Goal: Task Accomplishment & Management: Manage account settings

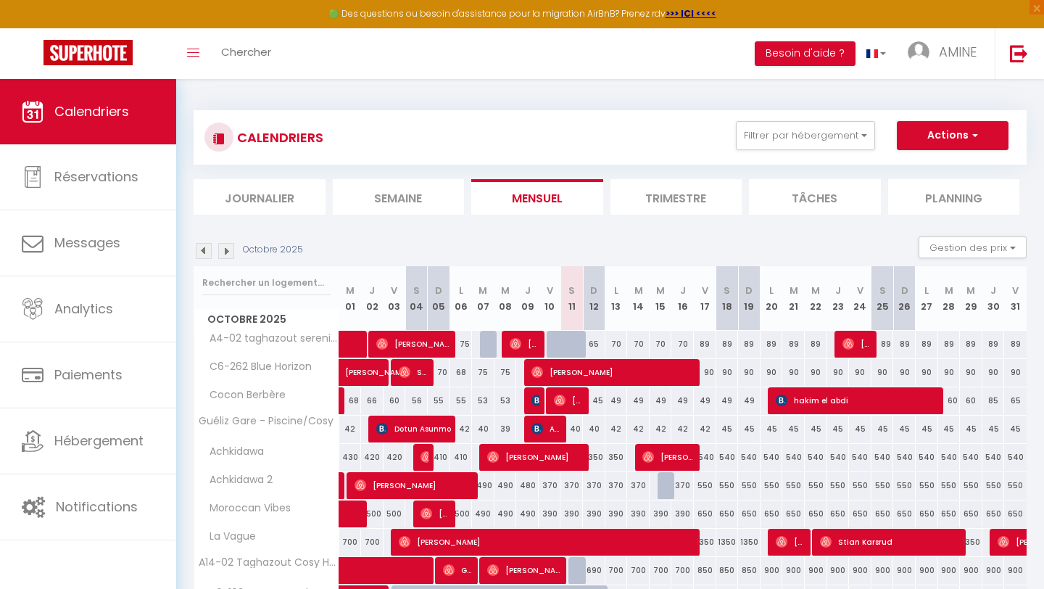
scroll to position [141, 0]
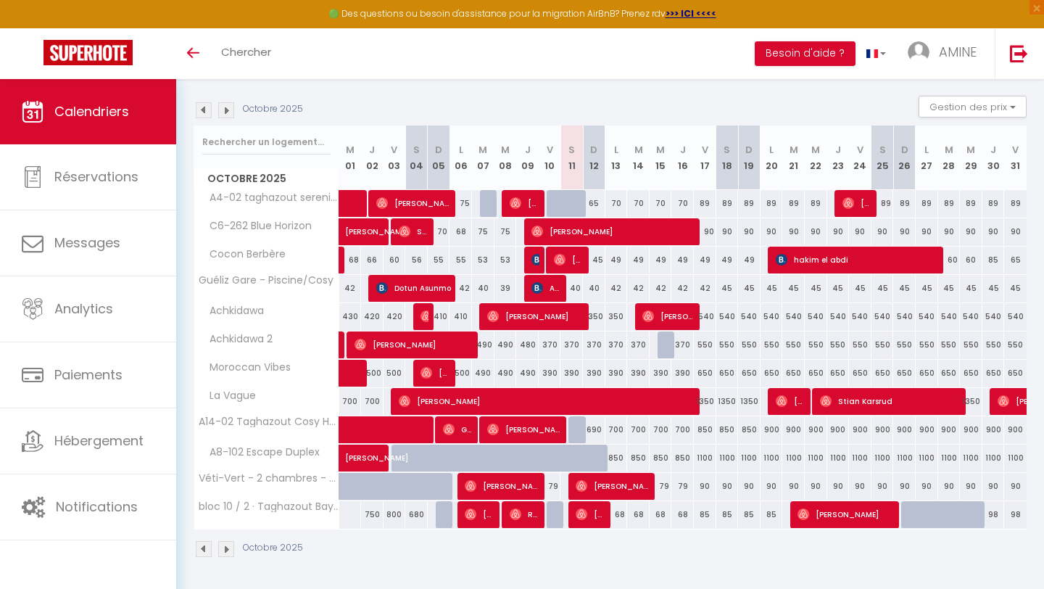
click at [222, 109] on img at bounding box center [226, 110] width 16 height 16
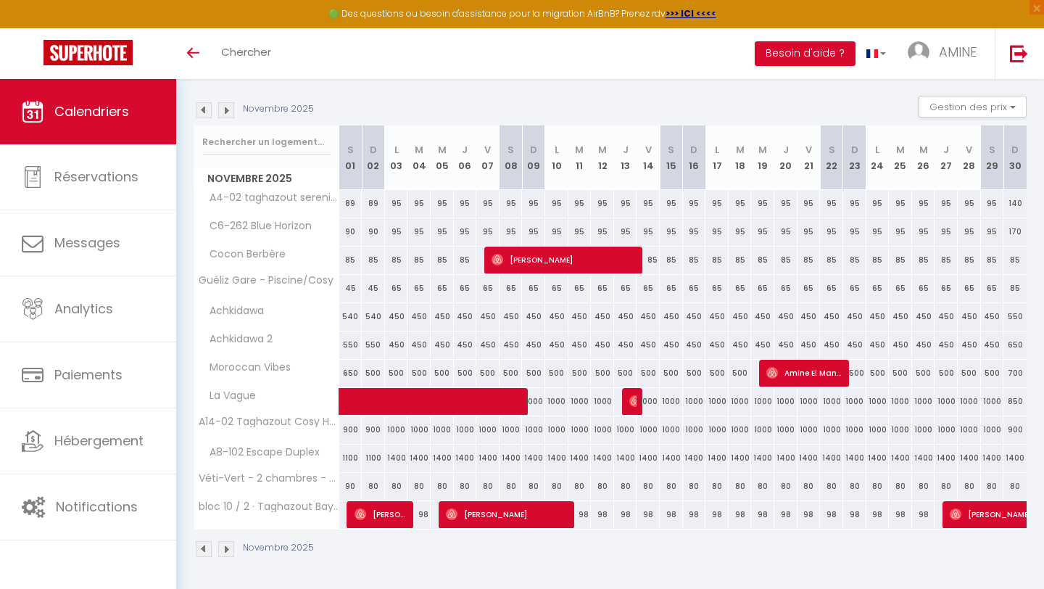
click at [354, 459] on div "1100" at bounding box center [350, 457] width 23 height 27
type input "1100"
type input "[DATE]"
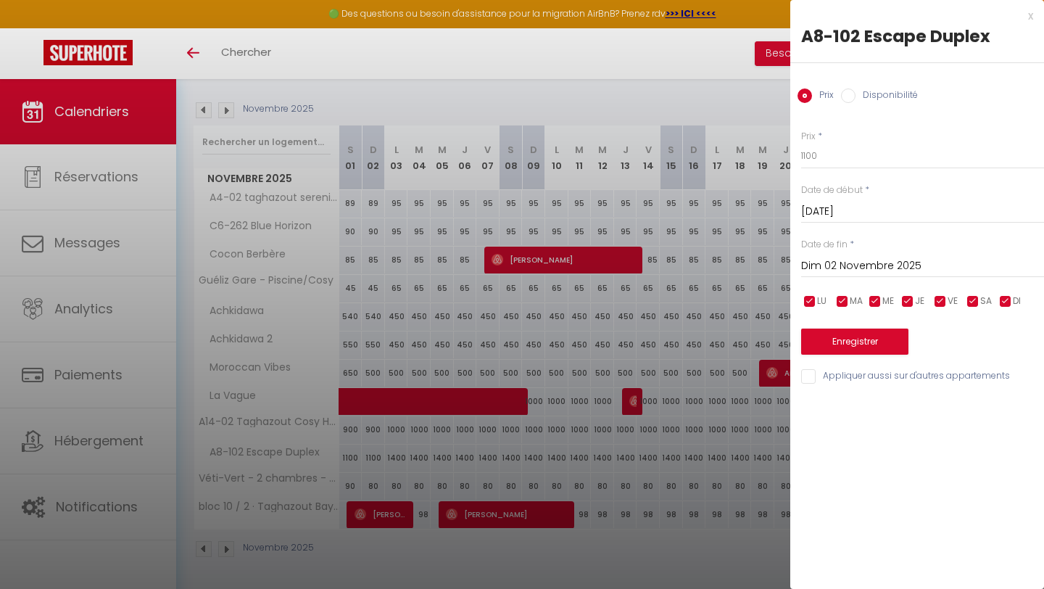
click at [825, 262] on input "Dim 02 Novembre 2025" at bounding box center [922, 266] width 243 height 19
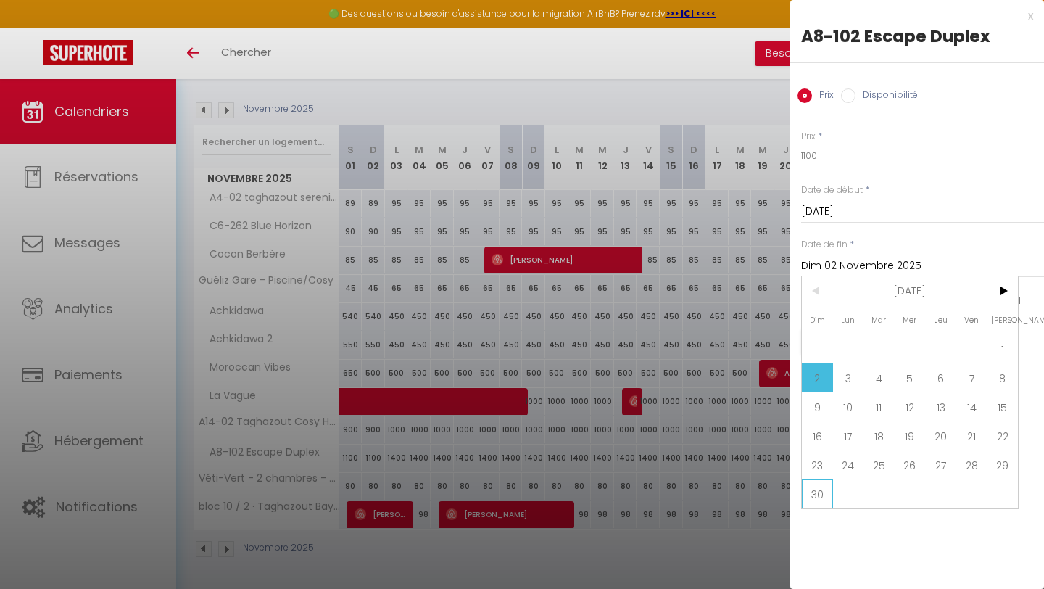
click at [822, 495] on span "30" at bounding box center [817, 493] width 31 height 29
type input "Dim 30 Novembre 2025"
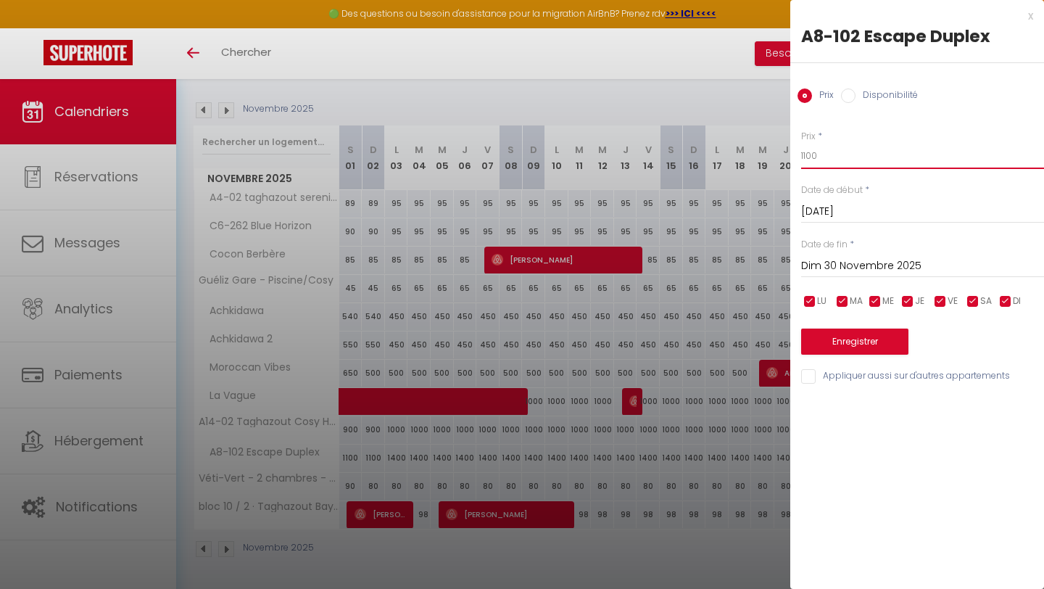
click at [831, 148] on input "1100" at bounding box center [922, 156] width 243 height 26
click at [829, 148] on input "1100" at bounding box center [922, 156] width 243 height 26
click at [822, 162] on input "1100" at bounding box center [922, 156] width 243 height 26
type input "1"
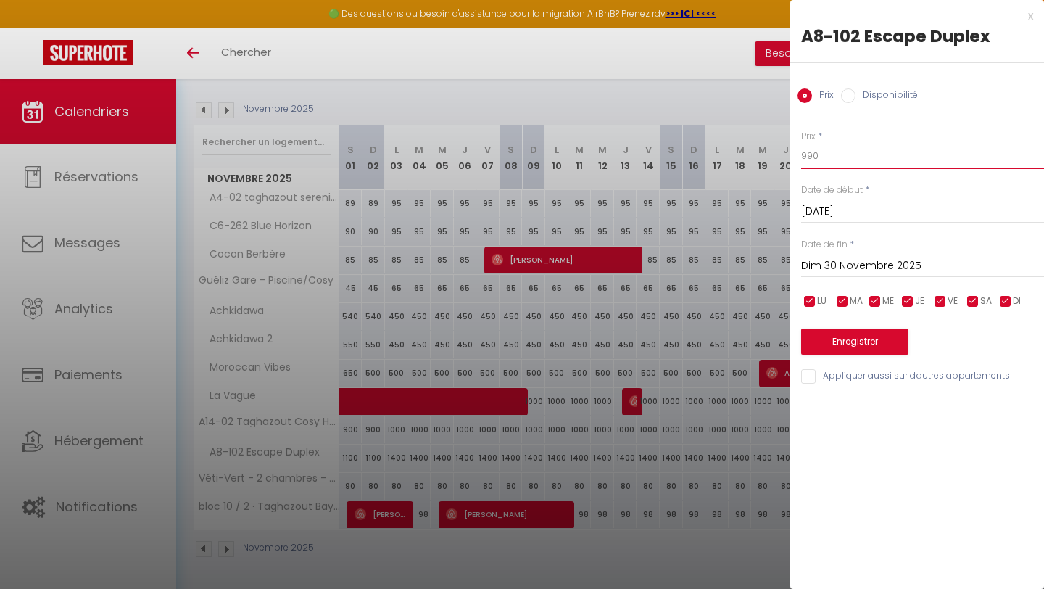
type input "990"
click at [850, 344] on button "Enregistrer" at bounding box center [854, 341] width 107 height 26
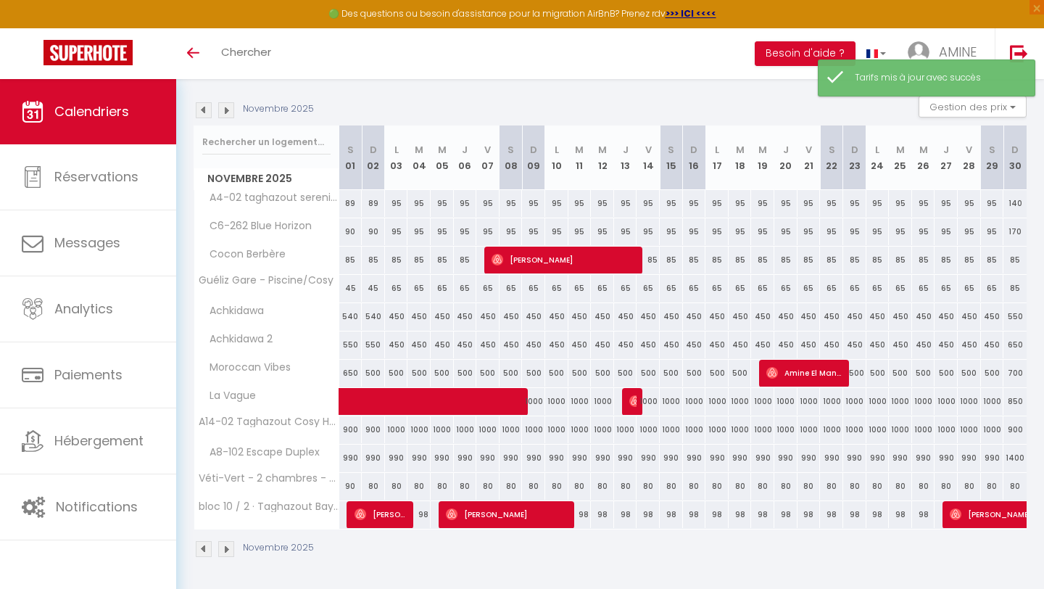
click at [1010, 460] on div "1400" at bounding box center [1014, 457] width 23 height 27
type input "1400"
type input "Dim 30 Novembre 2025"
type input "Lun 01 Décembre 2025"
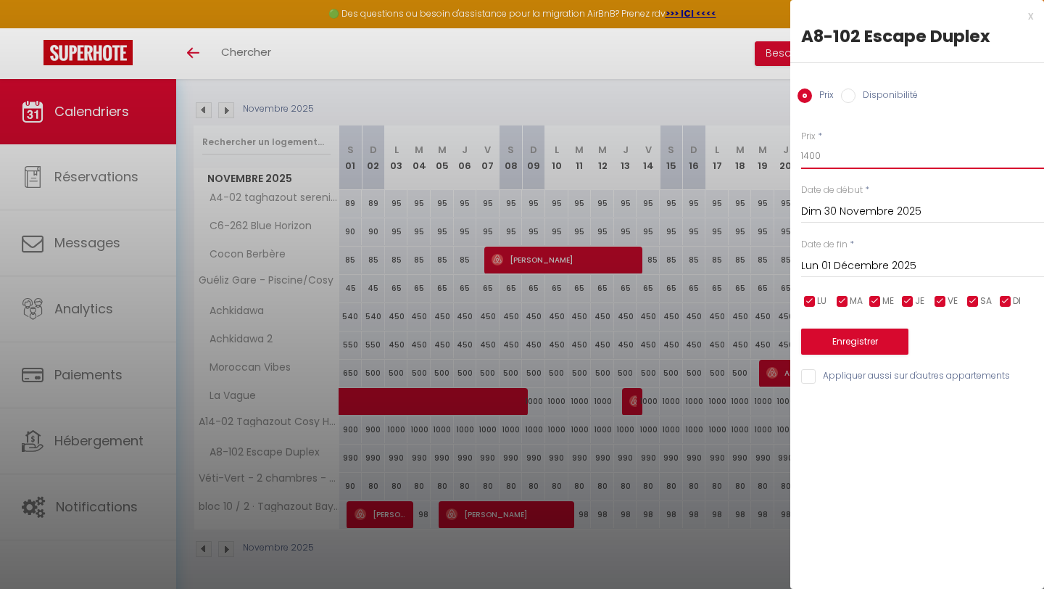
click at [823, 164] on input "1400" at bounding box center [922, 156] width 243 height 26
type input "990"
click at [847, 334] on button "Enregistrer" at bounding box center [854, 341] width 107 height 26
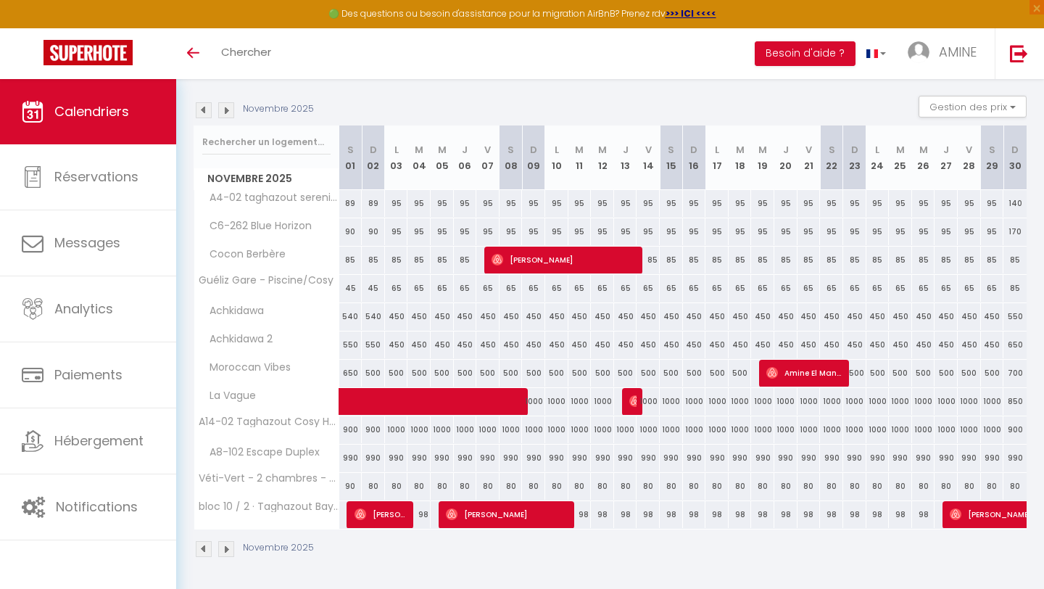
click at [351, 204] on div "89" at bounding box center [350, 203] width 23 height 27
type input "89"
type input "[DATE]"
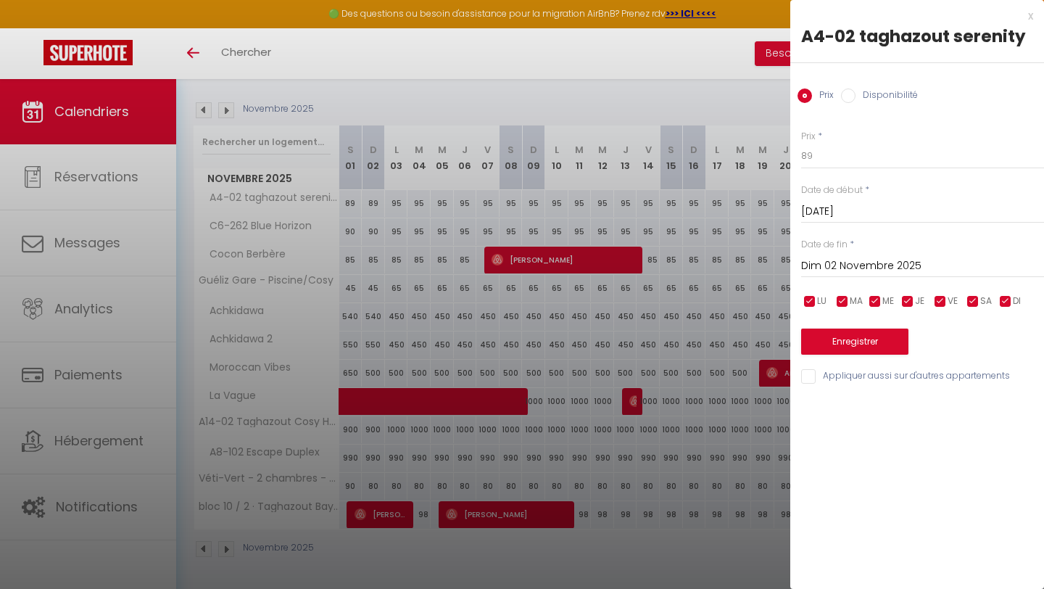
click at [857, 265] on input "Dim 02 Novembre 2025" at bounding box center [922, 266] width 243 height 19
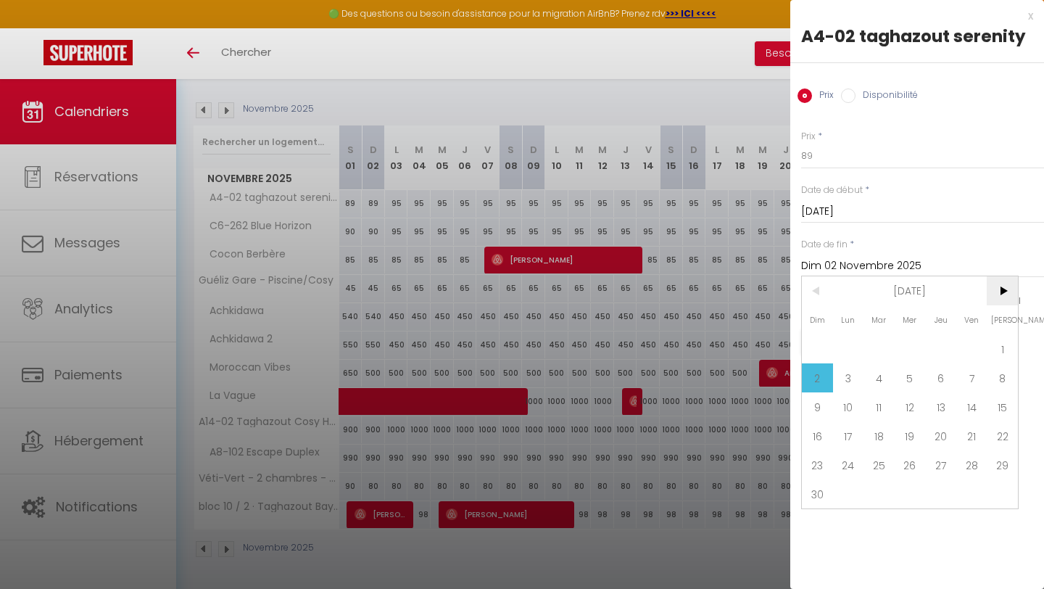
click at [1009, 297] on span ">" at bounding box center [1002, 290] width 31 height 29
click at [848, 350] on span "1" at bounding box center [848, 348] width 31 height 29
type input "Lun 01 Décembre 2025"
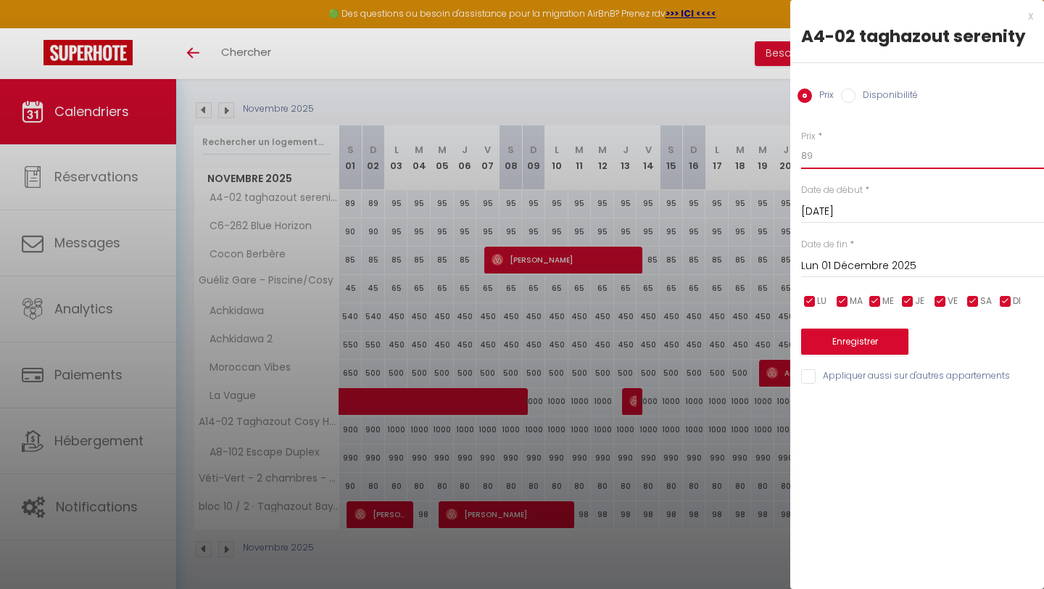
click at [828, 165] on input "89" at bounding box center [922, 156] width 243 height 26
type input "8"
click at [828, 165] on input "Prix" at bounding box center [922, 156] width 243 height 26
type input "98"
click at [850, 340] on button "Enregistrer" at bounding box center [854, 341] width 107 height 26
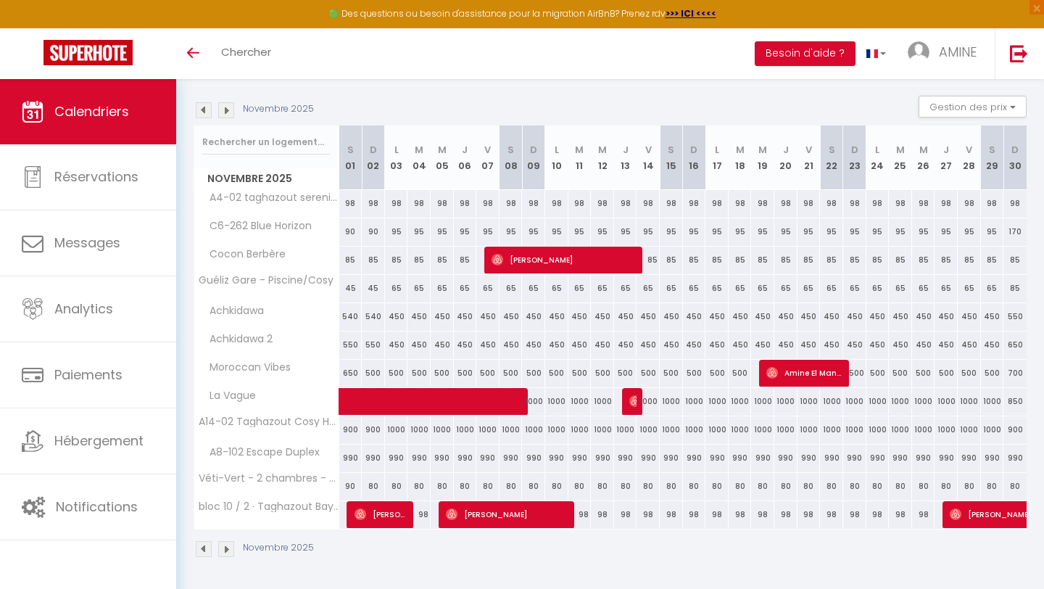
click at [350, 237] on div "90" at bounding box center [350, 231] width 23 height 27
type input "90"
type input "[DATE]"
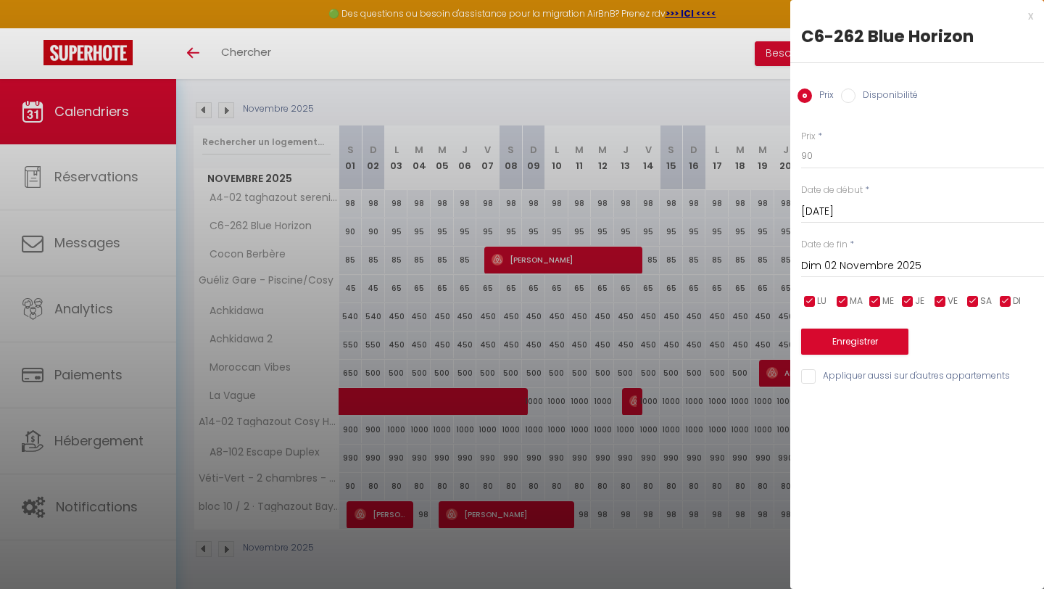
click at [866, 267] on input "Dim 02 Novembre 2025" at bounding box center [922, 266] width 243 height 19
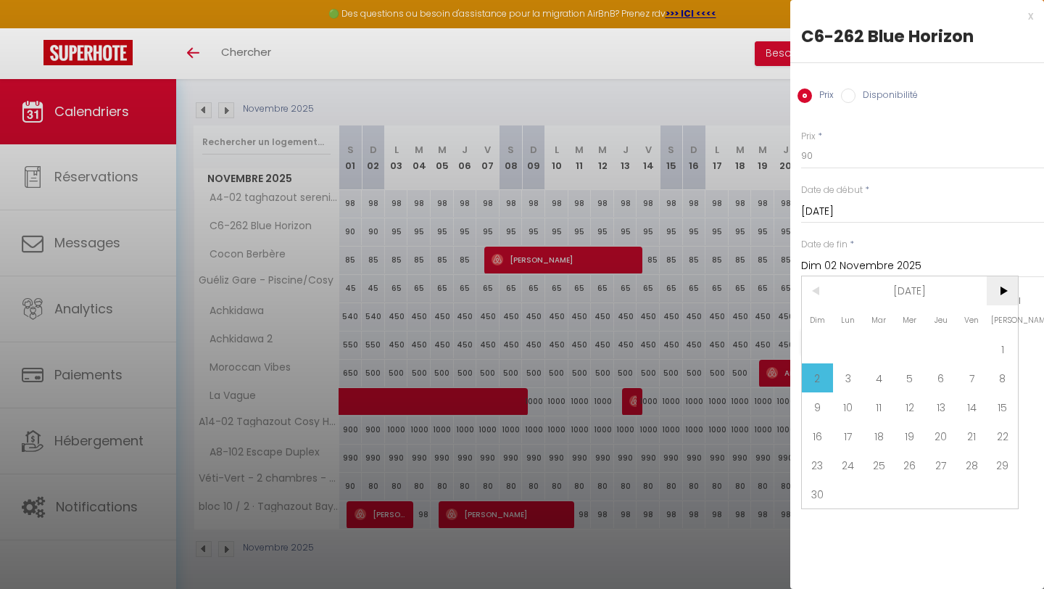
click at [1006, 293] on span ">" at bounding box center [1002, 290] width 31 height 29
click at [847, 349] on span "1" at bounding box center [848, 348] width 31 height 29
type input "Lun 01 Décembre 2025"
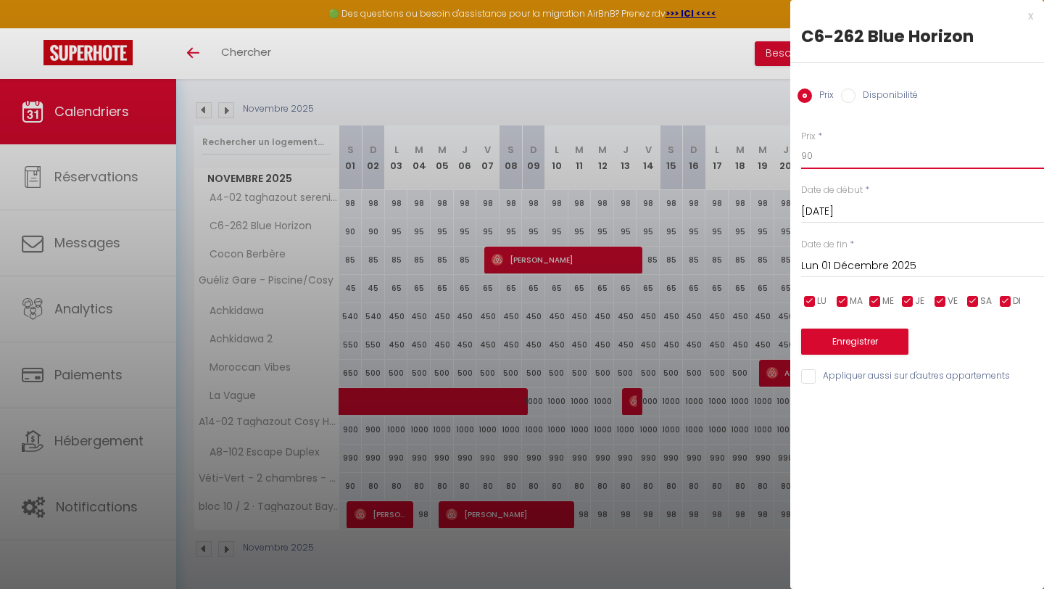
click at [822, 154] on input "90" at bounding box center [922, 156] width 243 height 26
type input "9"
type input "93"
click at [864, 338] on button "Enregistrer" at bounding box center [854, 341] width 107 height 26
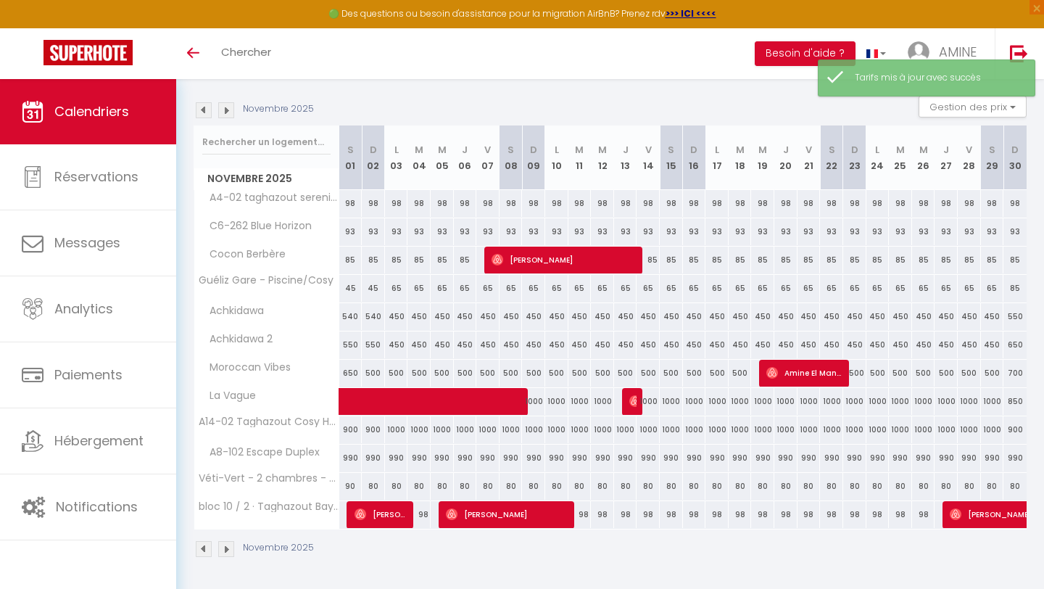
click at [343, 286] on div "45" at bounding box center [350, 288] width 23 height 27
type input "45"
type input "[DATE]"
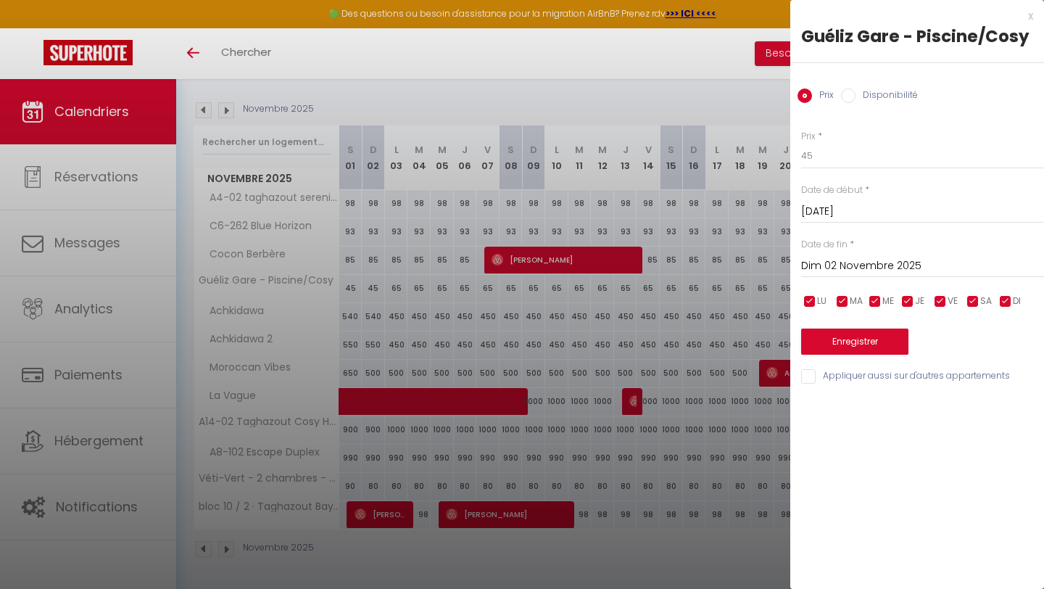
click at [862, 259] on input "Dim 02 Novembre 2025" at bounding box center [922, 266] width 243 height 19
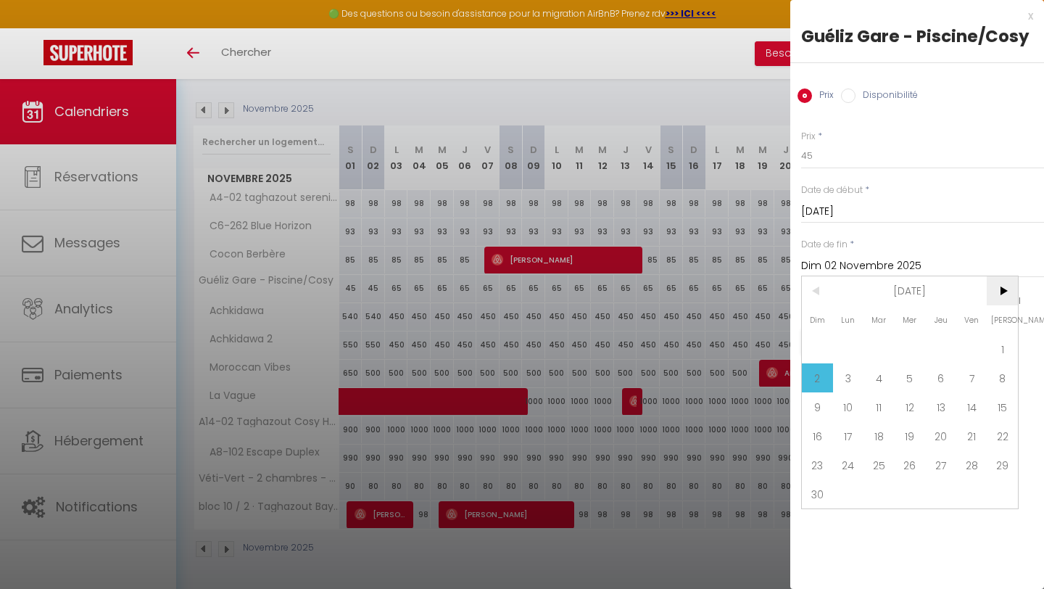
click at [994, 283] on span ">" at bounding box center [1002, 290] width 31 height 29
click at [842, 344] on span "1" at bounding box center [848, 348] width 31 height 29
type input "Lun 01 Décembre 2025"
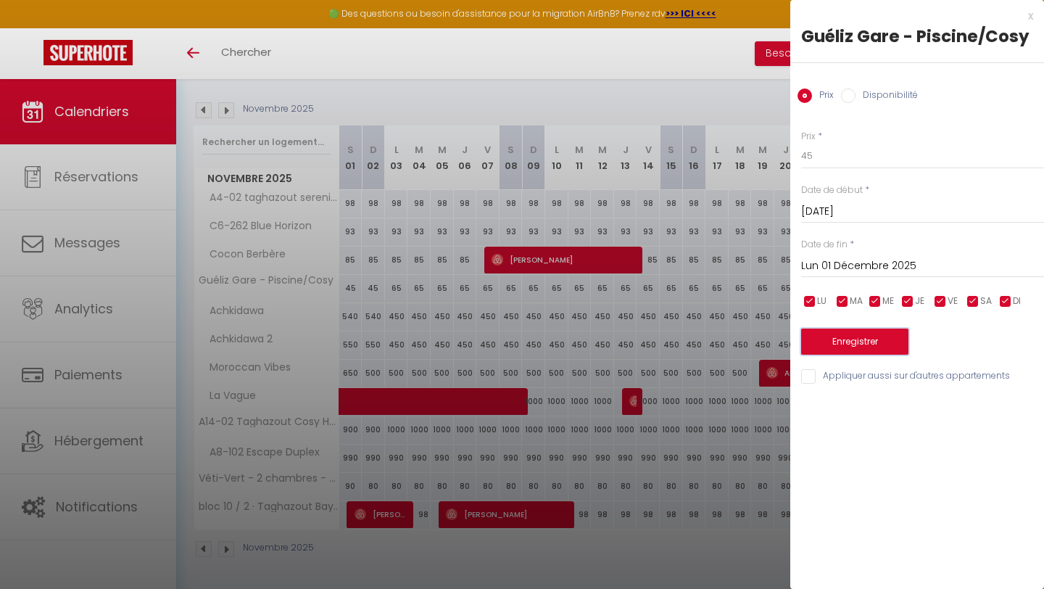
click at [833, 338] on button "Enregistrer" at bounding box center [854, 341] width 107 height 26
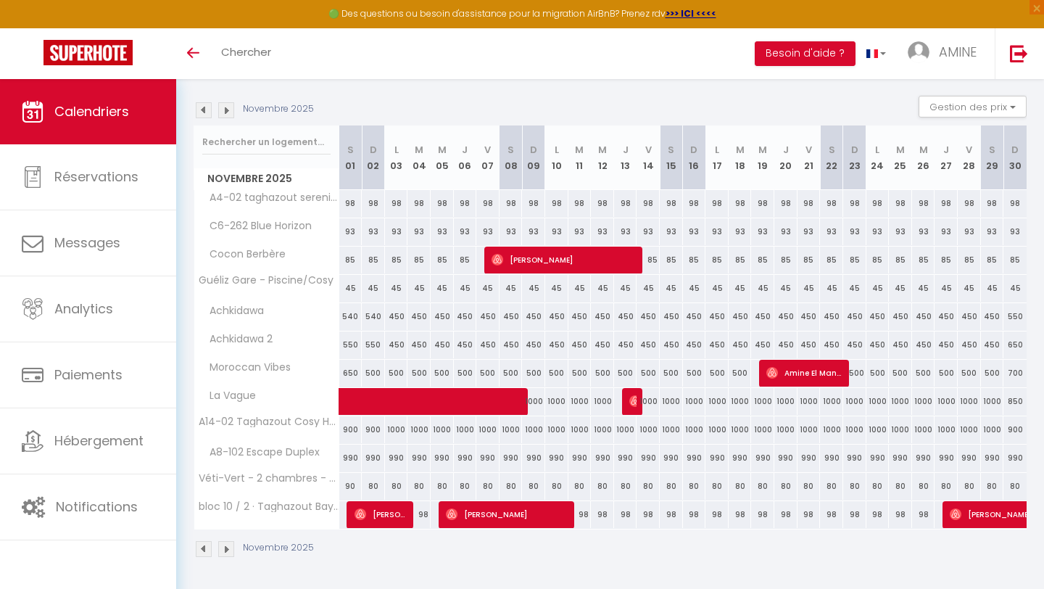
click at [348, 490] on div "90" at bounding box center [350, 486] width 23 height 27
type input "90"
type input "[DATE]"
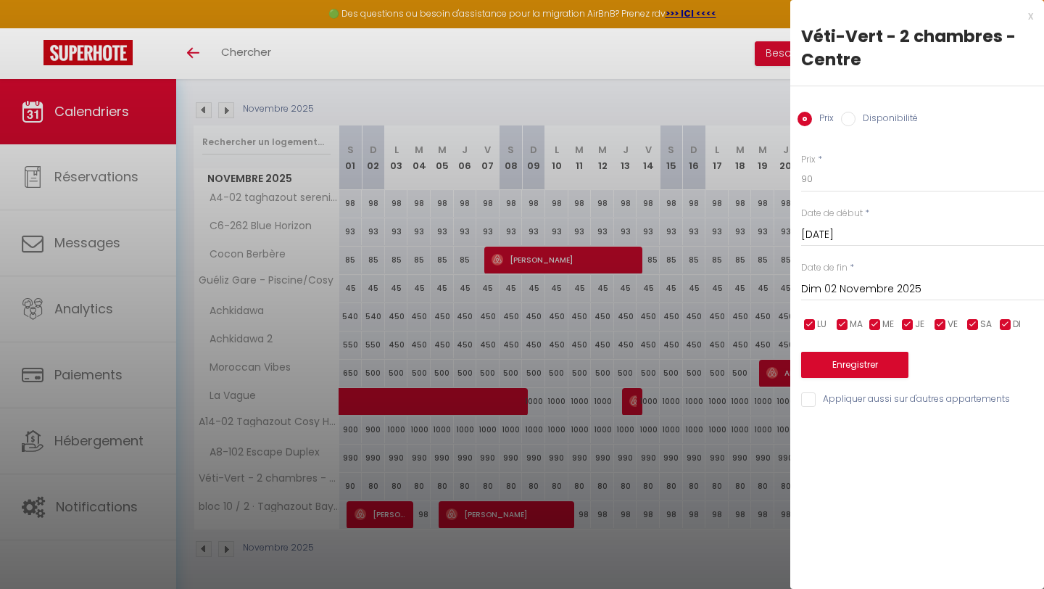
click at [839, 283] on input "Dim 02 Novembre 2025" at bounding box center [922, 289] width 243 height 19
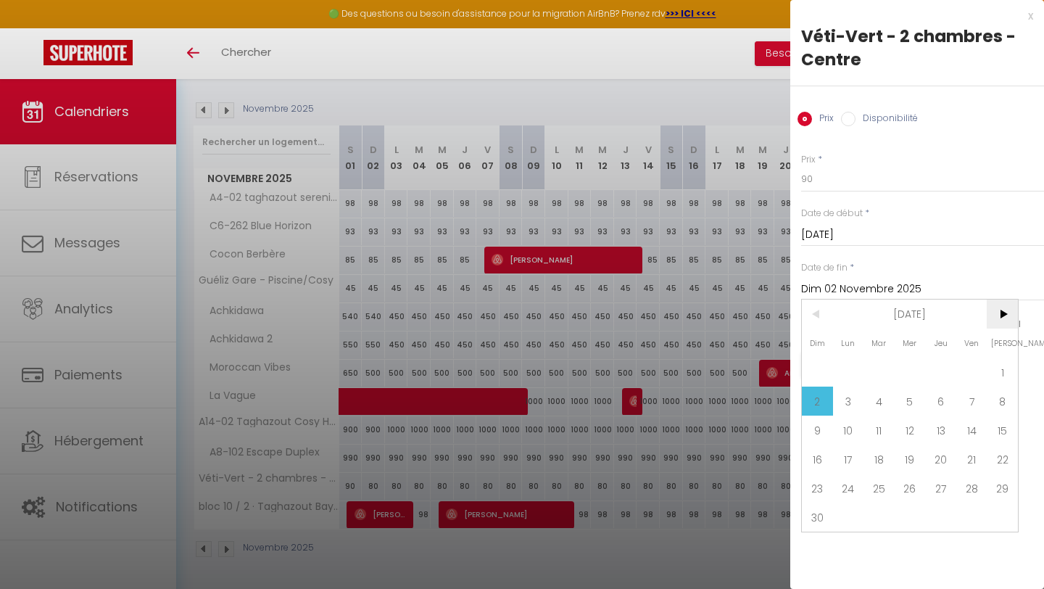
click at [1002, 314] on span ">" at bounding box center [1002, 313] width 31 height 29
click at [858, 369] on span "1" at bounding box center [848, 371] width 31 height 29
type input "Lun 01 Décembre 2025"
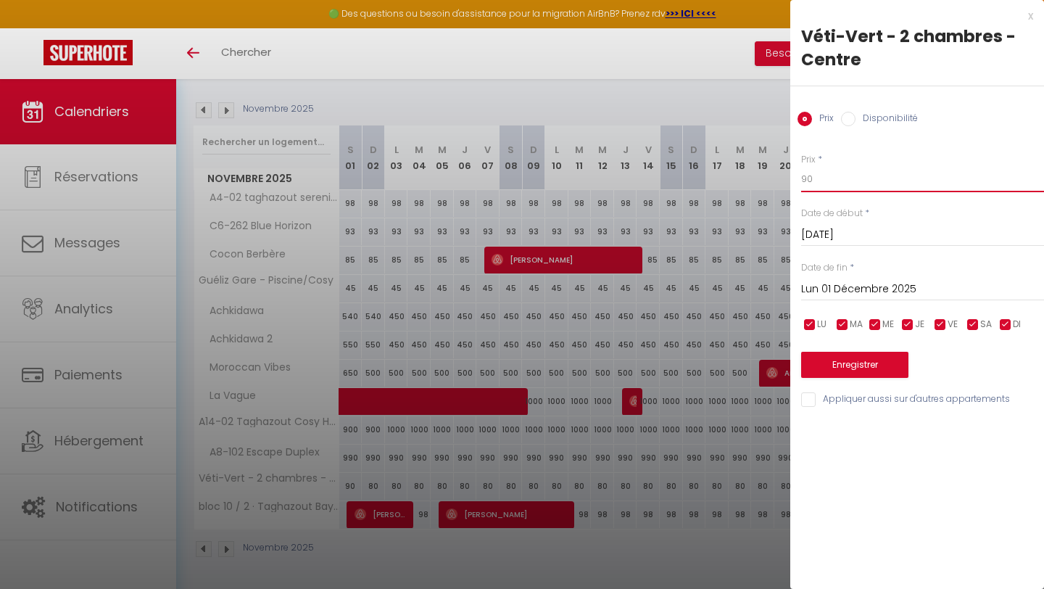
click at [823, 186] on input "90" at bounding box center [922, 179] width 243 height 26
type input "79"
click at [855, 360] on button "Enregistrer" at bounding box center [854, 365] width 107 height 26
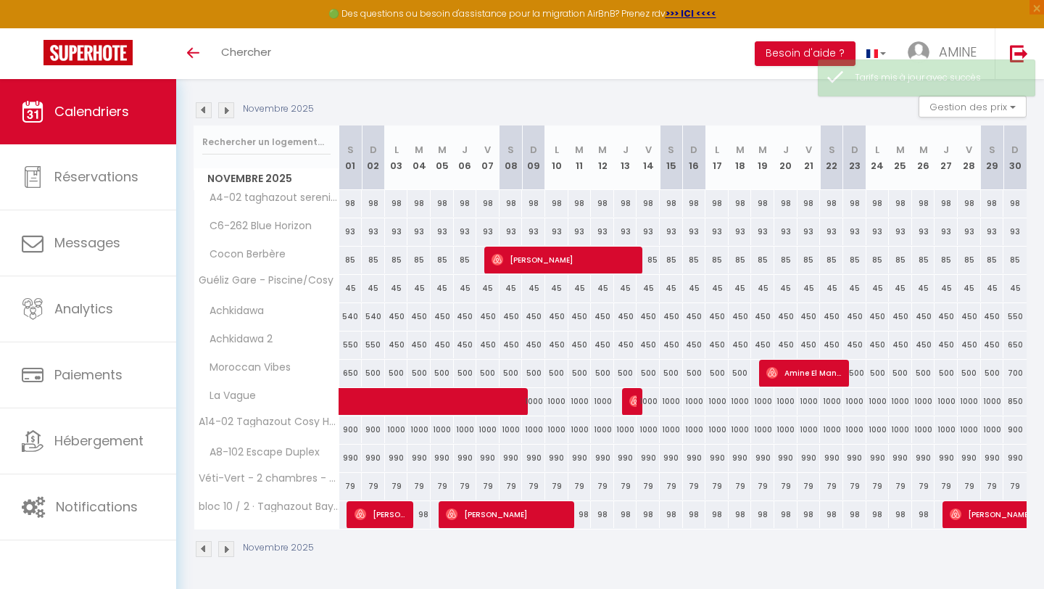
click at [351, 490] on div "79" at bounding box center [350, 486] width 23 height 27
type input "79"
type input "[DATE]"
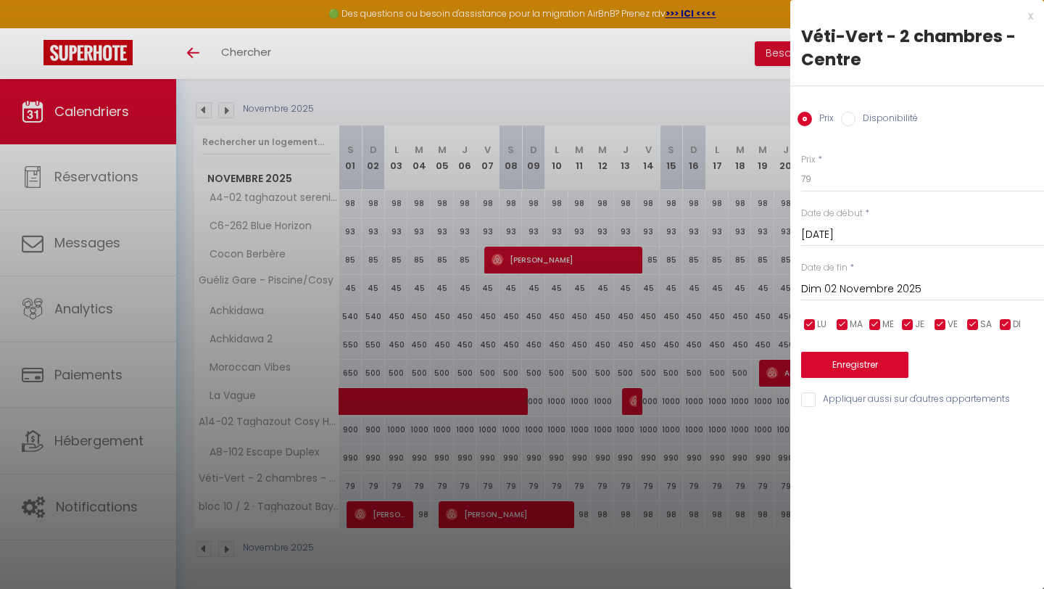
click at [842, 293] on input "Dim 02 Novembre 2025" at bounding box center [922, 289] width 243 height 19
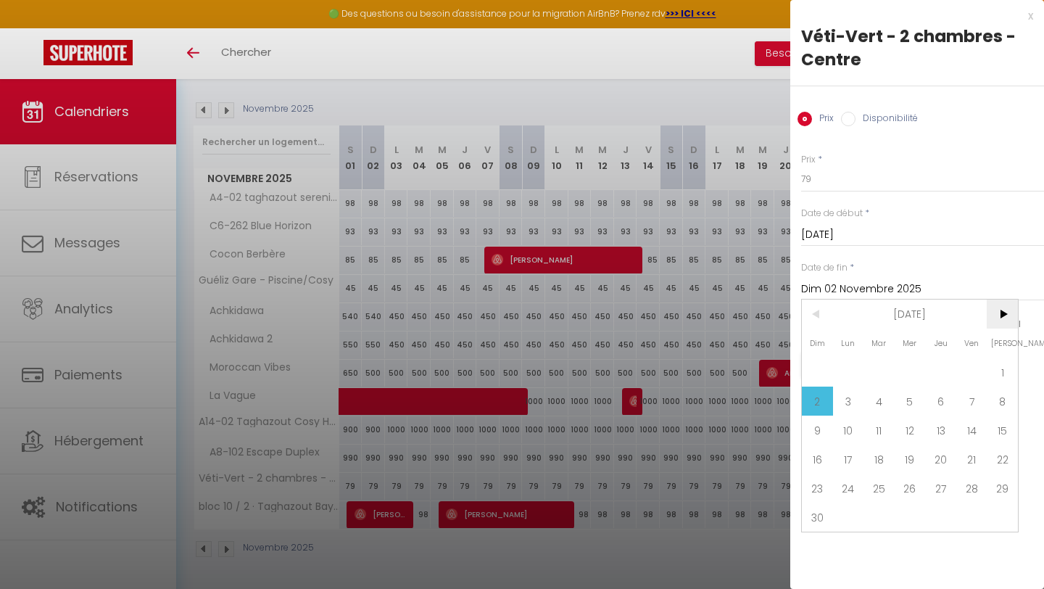
click at [1009, 317] on span ">" at bounding box center [1002, 313] width 31 height 29
click at [845, 370] on span "1" at bounding box center [848, 371] width 31 height 29
type input "Lun 01 Décembre 2025"
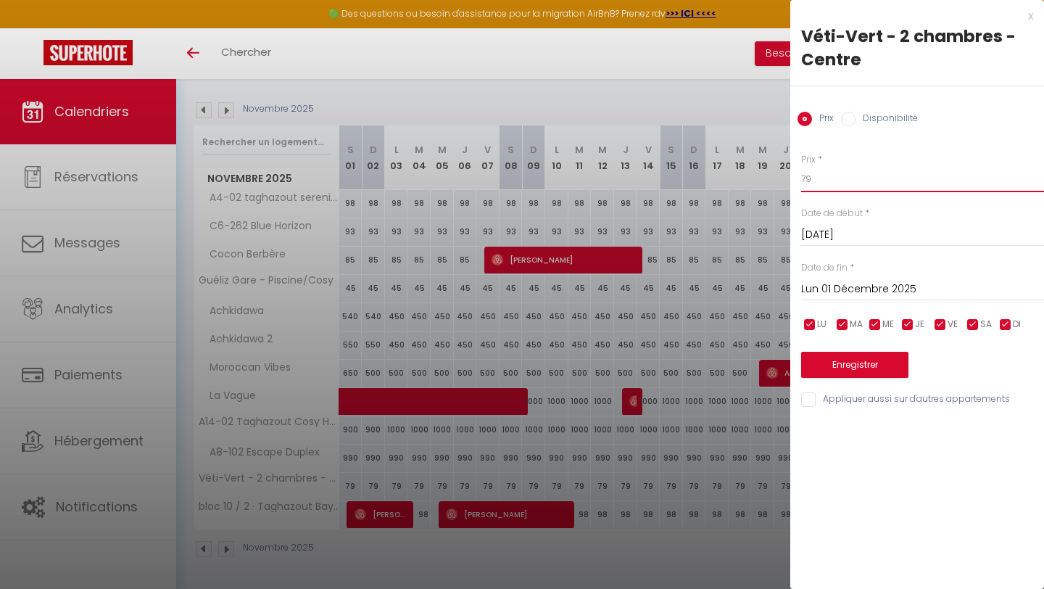
click at [825, 175] on input "79" at bounding box center [922, 179] width 243 height 26
type input "7"
type input "84"
click at [837, 366] on button "Enregistrer" at bounding box center [854, 365] width 107 height 26
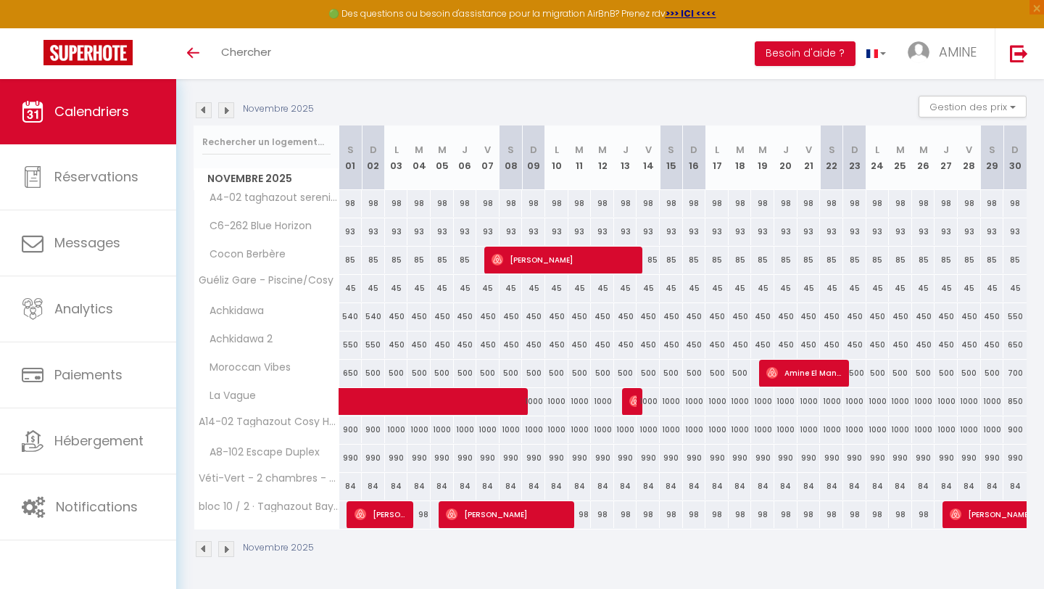
click at [344, 429] on div "900" at bounding box center [350, 429] width 23 height 27
type input "900"
type input "[DATE]"
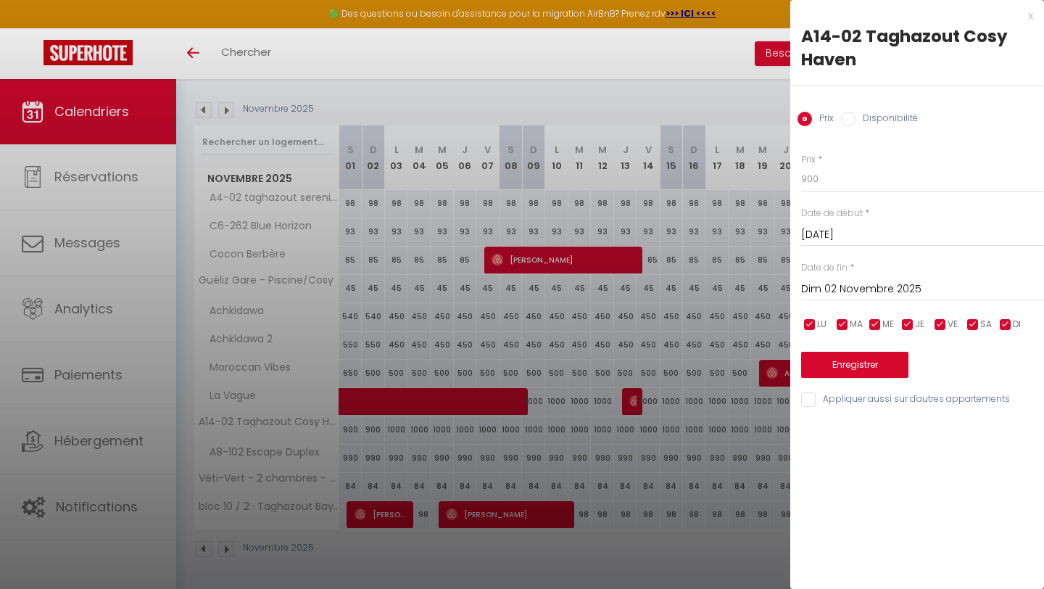
click at [844, 278] on div "[DATE] < [DATE] > Dim Lun Mar Mer Jeu Ven Sam 1 2 3 4 5 6 7 8 9 10 11 12 13 14 …" at bounding box center [922, 288] width 243 height 26
click at [839, 281] on input "Dim 02 Novembre 2025" at bounding box center [922, 289] width 243 height 19
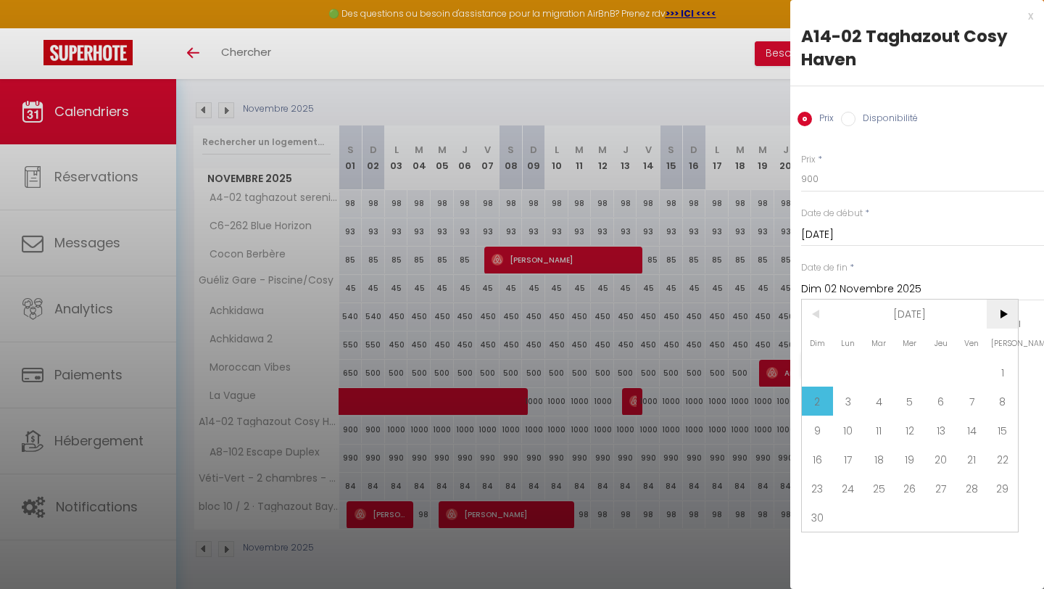
click at [1008, 312] on span ">" at bounding box center [1002, 313] width 31 height 29
click at [847, 369] on span "1" at bounding box center [848, 371] width 31 height 29
type input "Lun 01 Décembre 2025"
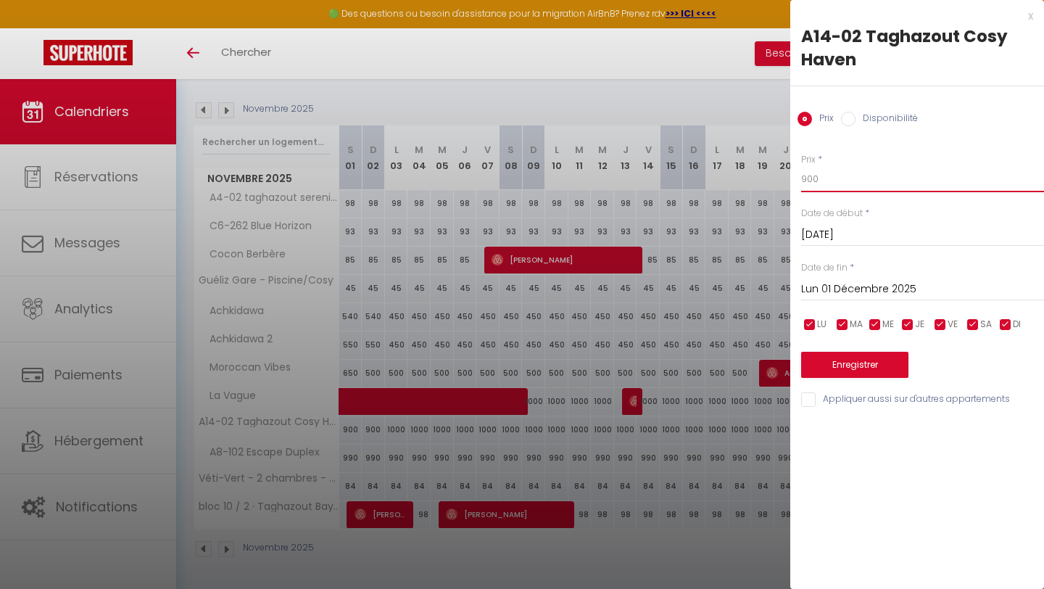
click at [821, 173] on input "900" at bounding box center [922, 179] width 243 height 26
type input "950"
click at [862, 375] on button "Enregistrer" at bounding box center [854, 365] width 107 height 26
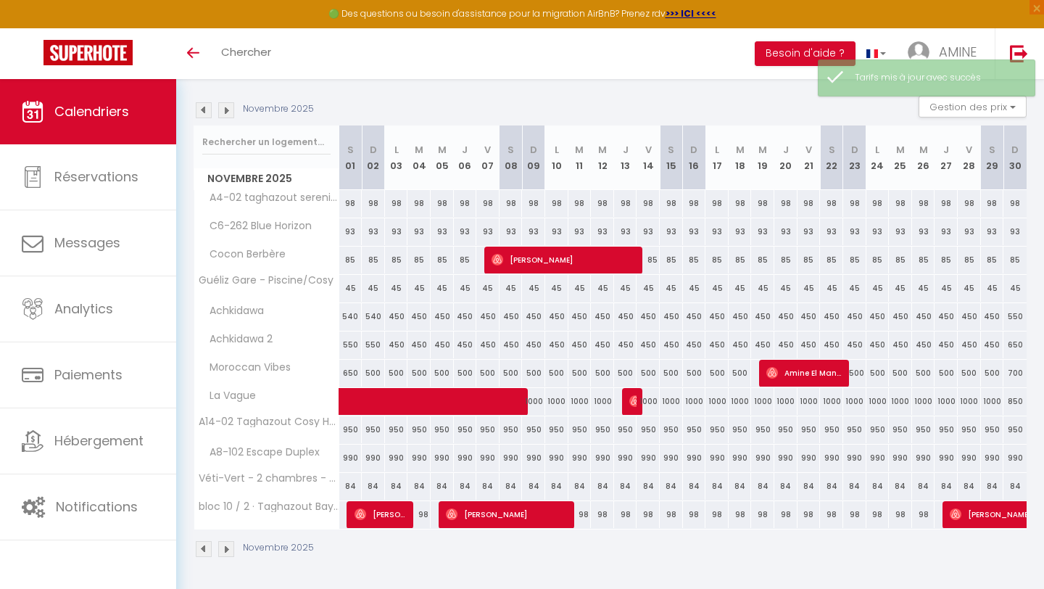
click at [355, 430] on div "950" at bounding box center [350, 429] width 23 height 27
type input "950"
type input "[DATE]"
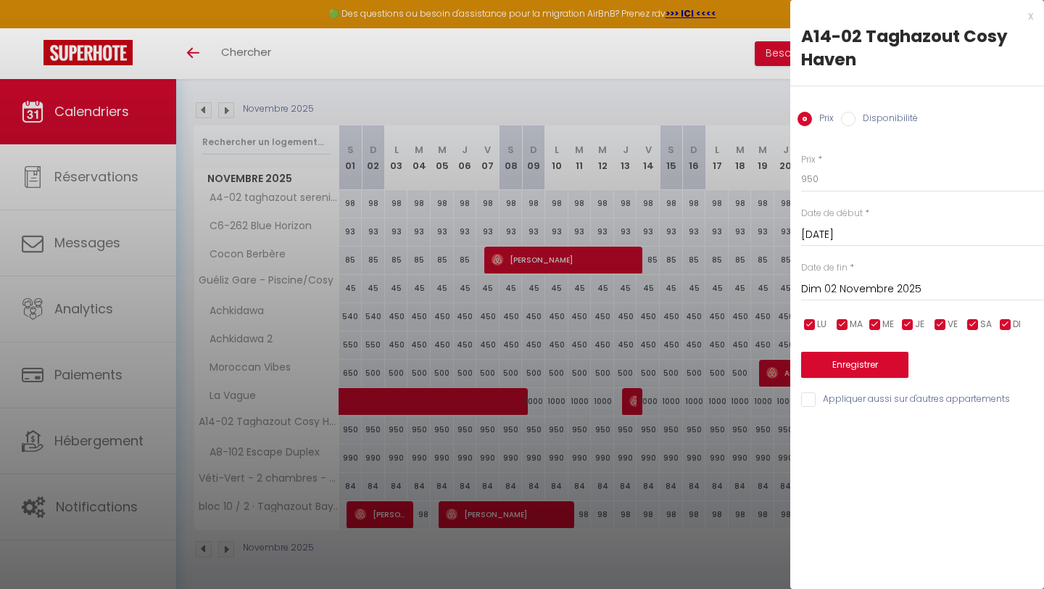
click at [850, 286] on input "Dim 02 Novembre 2025" at bounding box center [922, 289] width 243 height 19
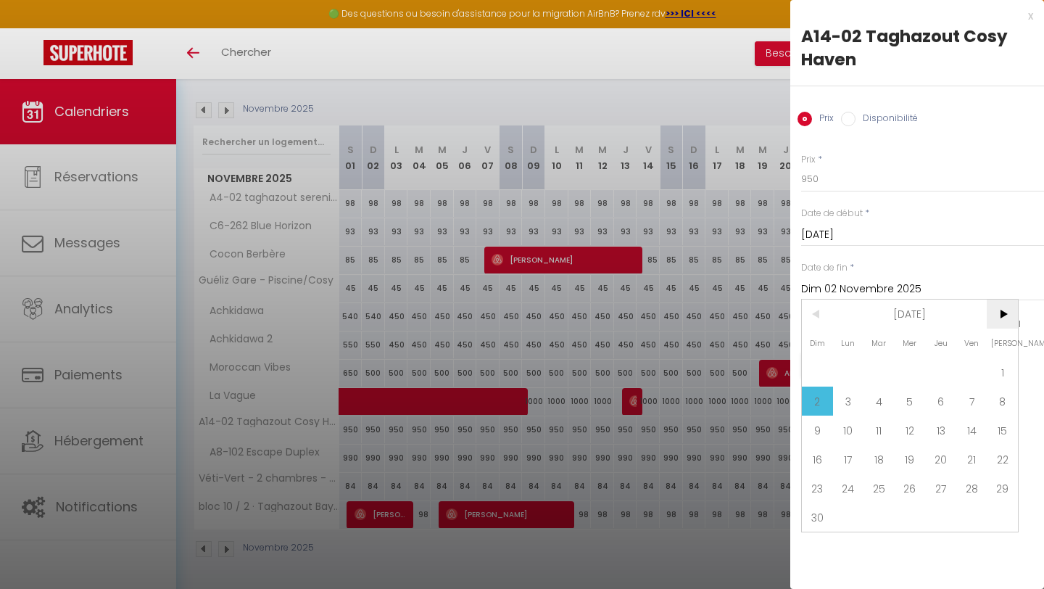
click at [1001, 317] on span ">" at bounding box center [1002, 313] width 31 height 29
click at [842, 367] on span "1" at bounding box center [848, 371] width 31 height 29
type input "Lun 01 Décembre 2025"
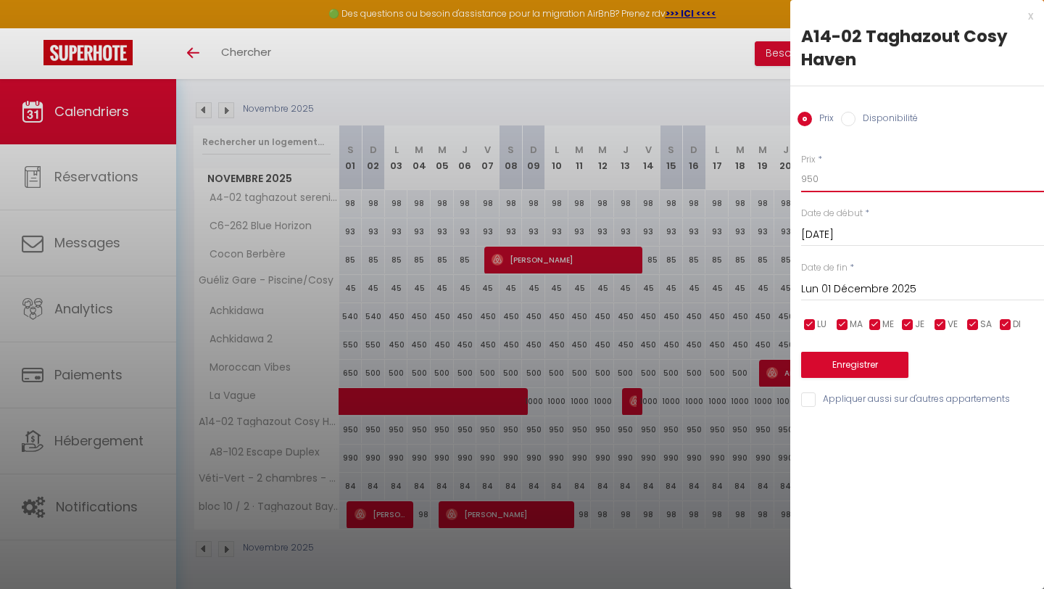
click at [834, 187] on input "950" at bounding box center [922, 179] width 243 height 26
type input "980"
click at [872, 362] on button "Enregistrer" at bounding box center [854, 365] width 107 height 26
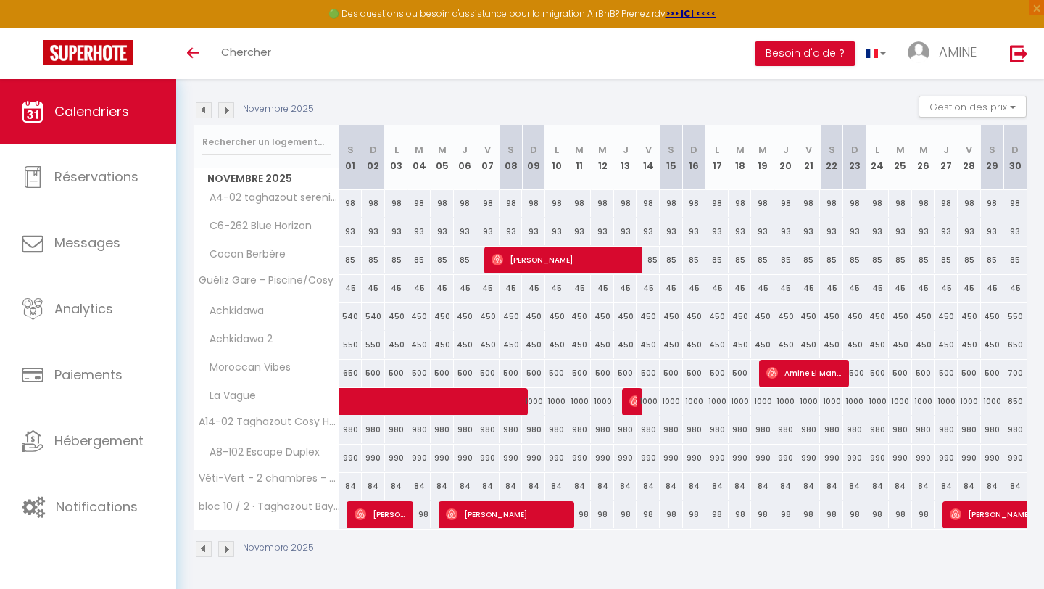
click at [347, 261] on div "85" at bounding box center [350, 259] width 23 height 27
type input "85"
type input "[DATE]"
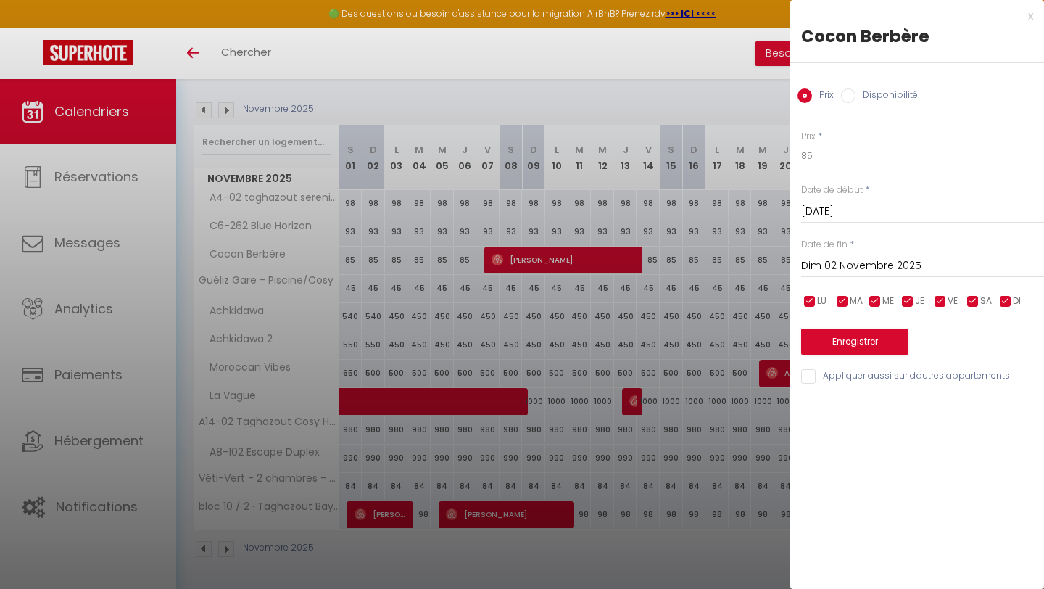
click at [838, 257] on input "Dim 02 Novembre 2025" at bounding box center [922, 266] width 243 height 19
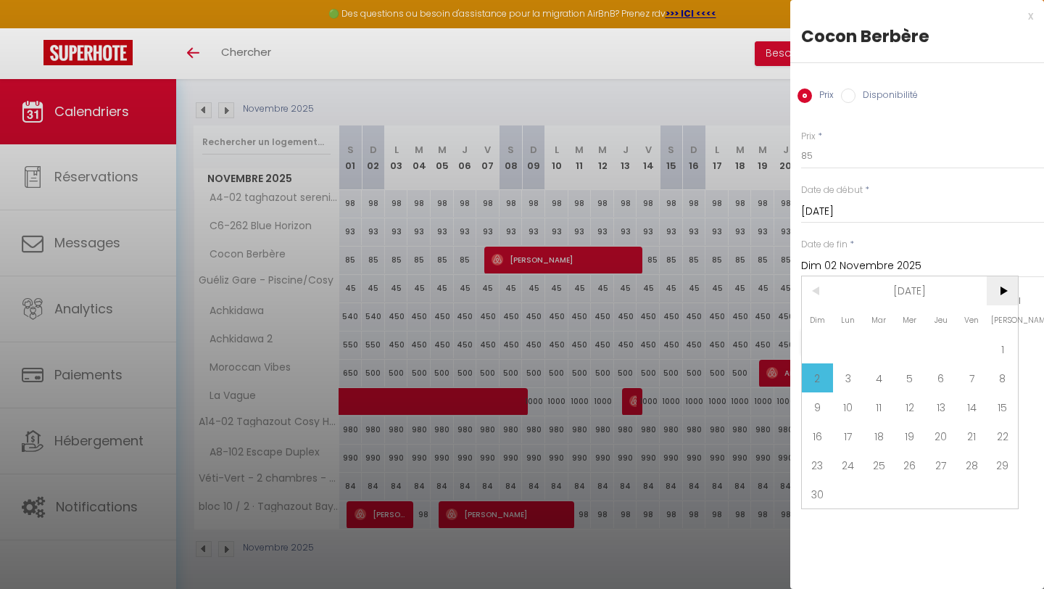
click at [1007, 294] on span ">" at bounding box center [1002, 290] width 31 height 29
click at [847, 341] on span "1" at bounding box center [848, 348] width 31 height 29
type input "Lun 01 Décembre 2025"
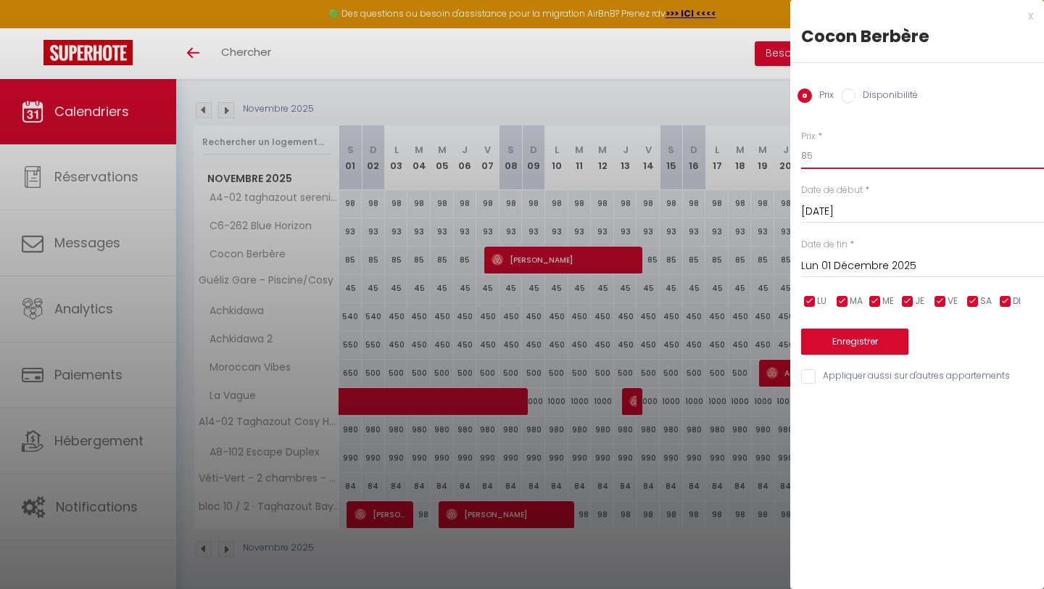
click at [831, 154] on input "85" at bounding box center [922, 156] width 243 height 26
type input "80"
click at [866, 362] on div "Prix * 80 Statut * Disponible Indisponible Date de début * [DATE] < [DATE] > Di…" at bounding box center [917, 249] width 254 height 274
click at [871, 341] on button "Enregistrer" at bounding box center [854, 341] width 107 height 26
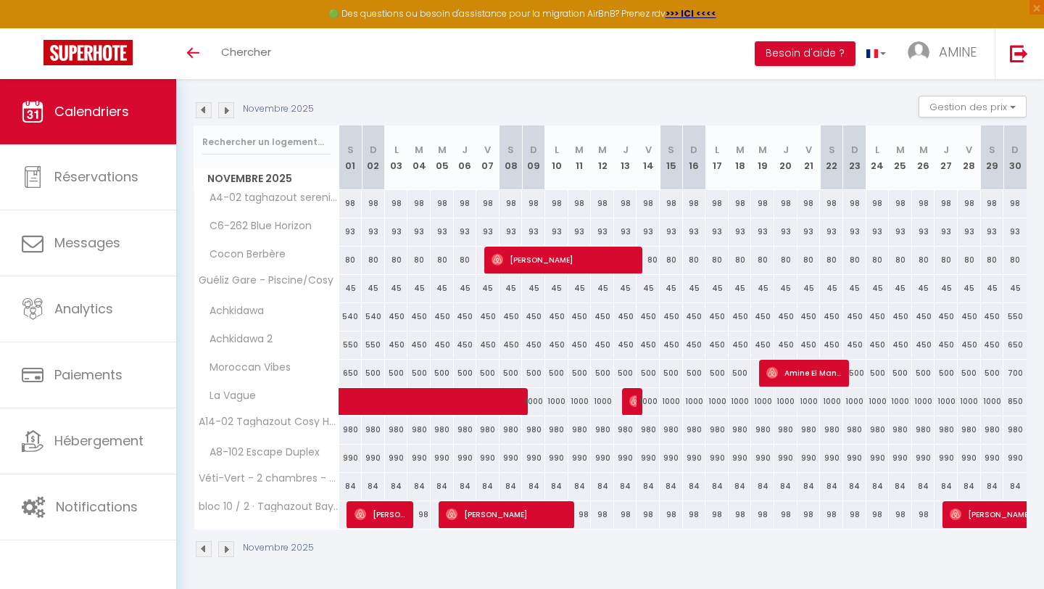
click at [208, 110] on img at bounding box center [204, 110] width 16 height 16
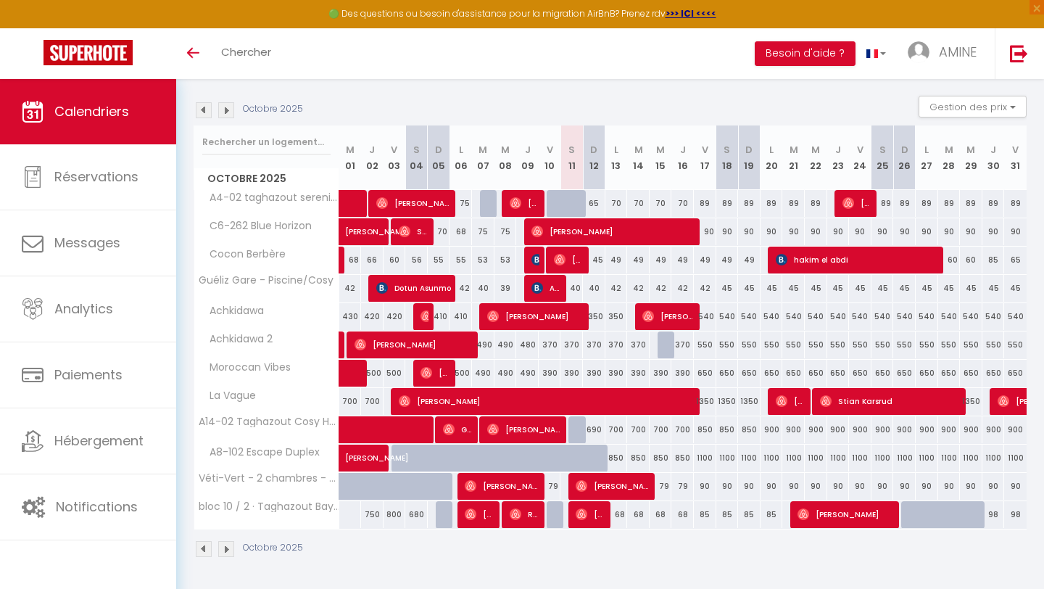
click at [592, 201] on div "65" at bounding box center [594, 203] width 22 height 27
type input "65"
type input "Dim 12 Octobre 2025"
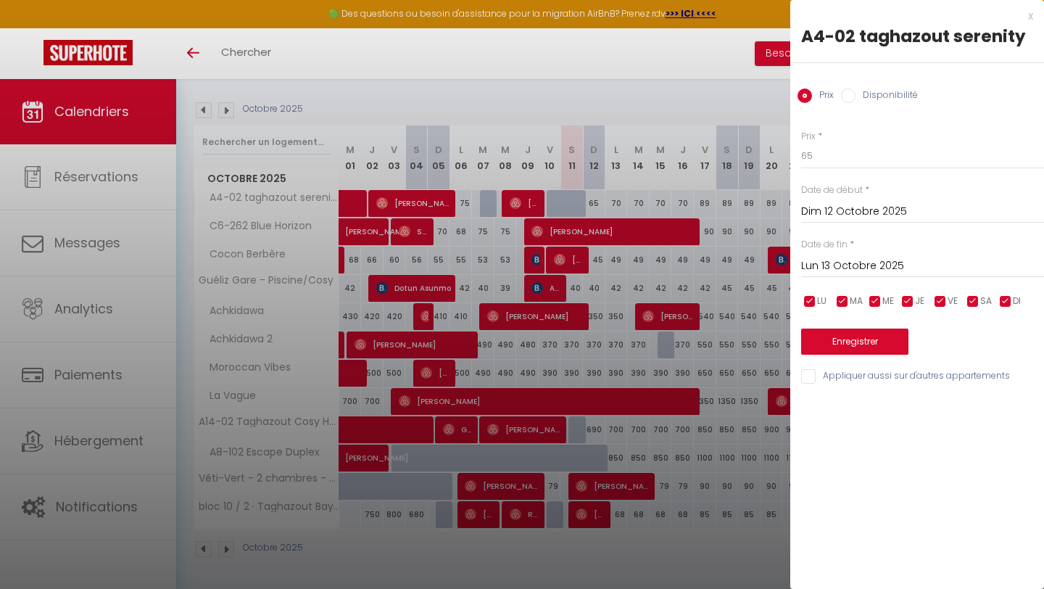
click at [884, 267] on input "Lun 13 Octobre 2025" at bounding box center [922, 266] width 243 height 19
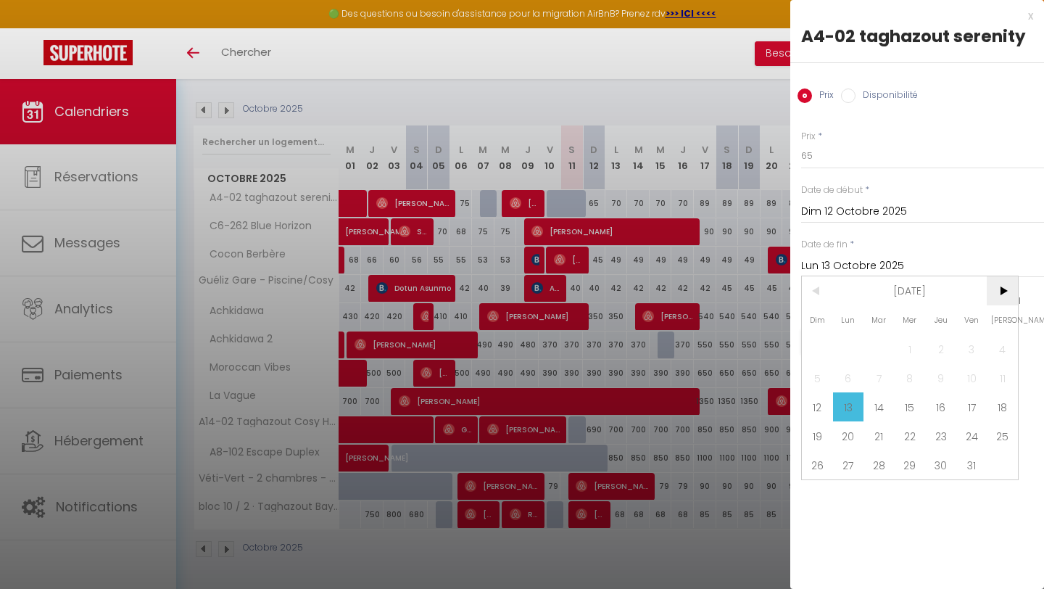
click at [1003, 292] on span ">" at bounding box center [1002, 290] width 31 height 29
click at [995, 342] on span "1" at bounding box center [1002, 348] width 31 height 29
type input "[DATE]"
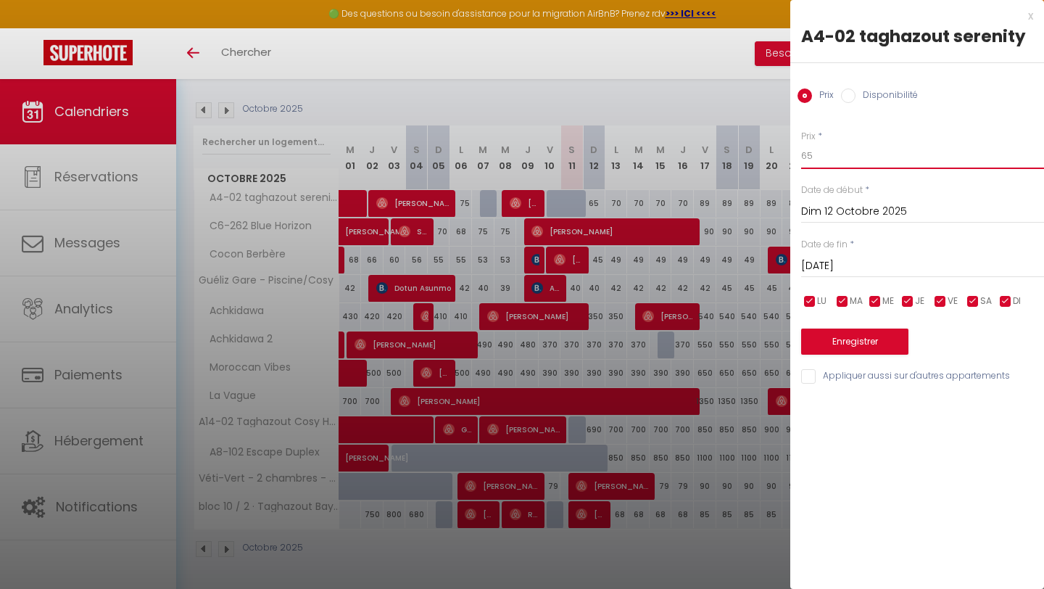
click at [840, 164] on input "65" at bounding box center [922, 156] width 243 height 26
type input "6"
type input "89"
click at [887, 347] on button "Enregistrer" at bounding box center [854, 341] width 107 height 26
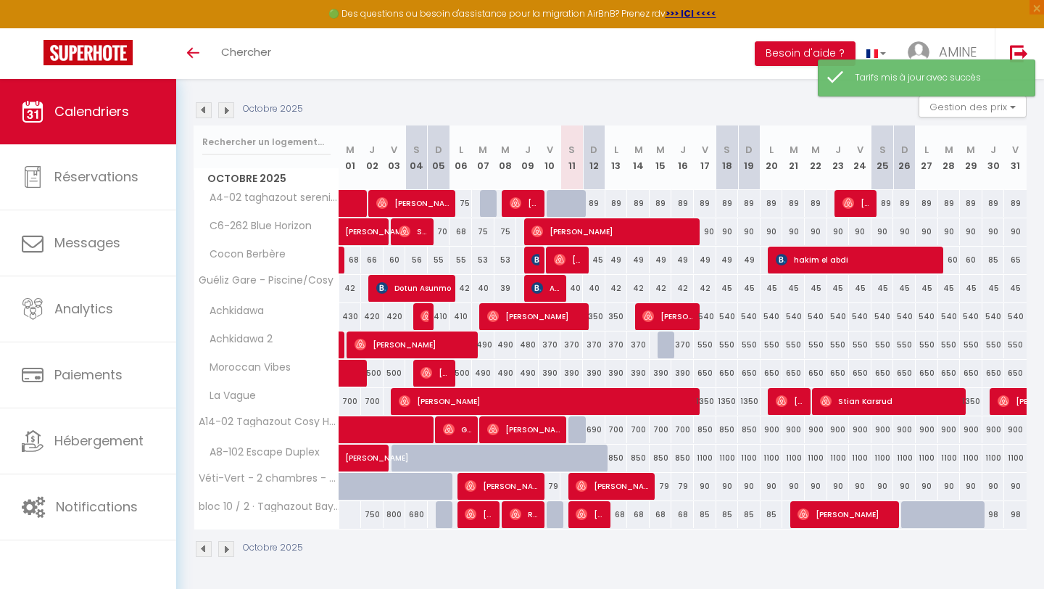
click at [592, 210] on div "89" at bounding box center [594, 203] width 22 height 27
type input "89"
type input "Dim 12 Octobre 2025"
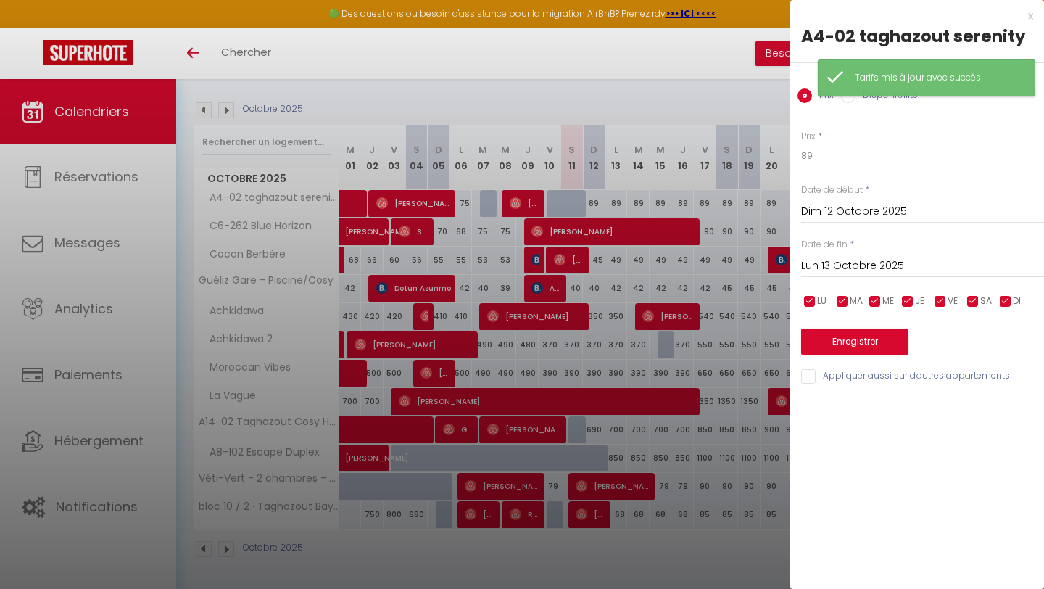
click at [878, 274] on input "Lun 13 Octobre 2025" at bounding box center [922, 266] width 243 height 19
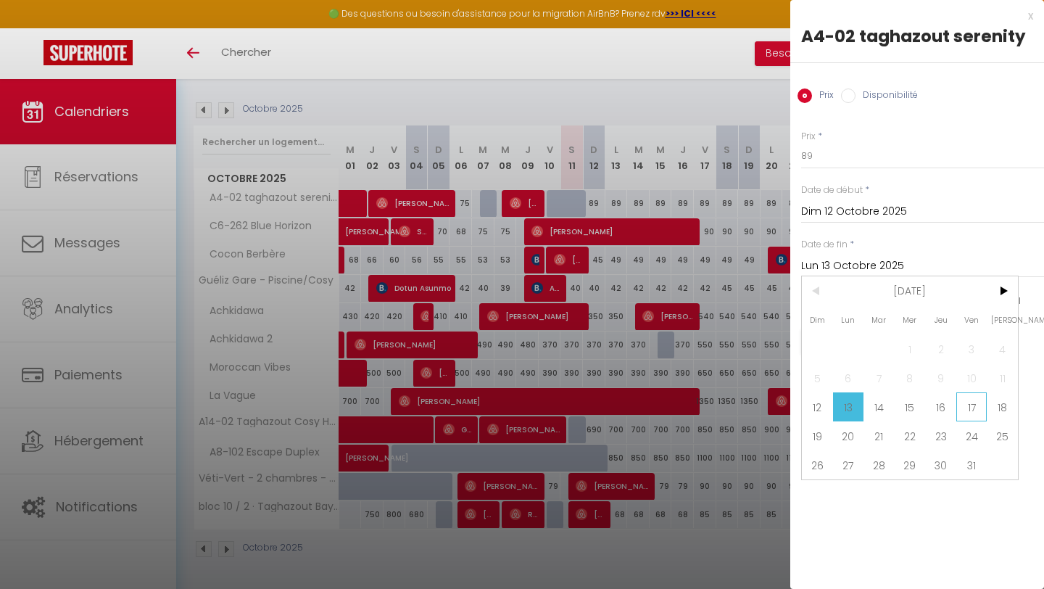
click at [982, 409] on span "17" at bounding box center [971, 406] width 31 height 29
type input "Ven 17 Octobre 2025"
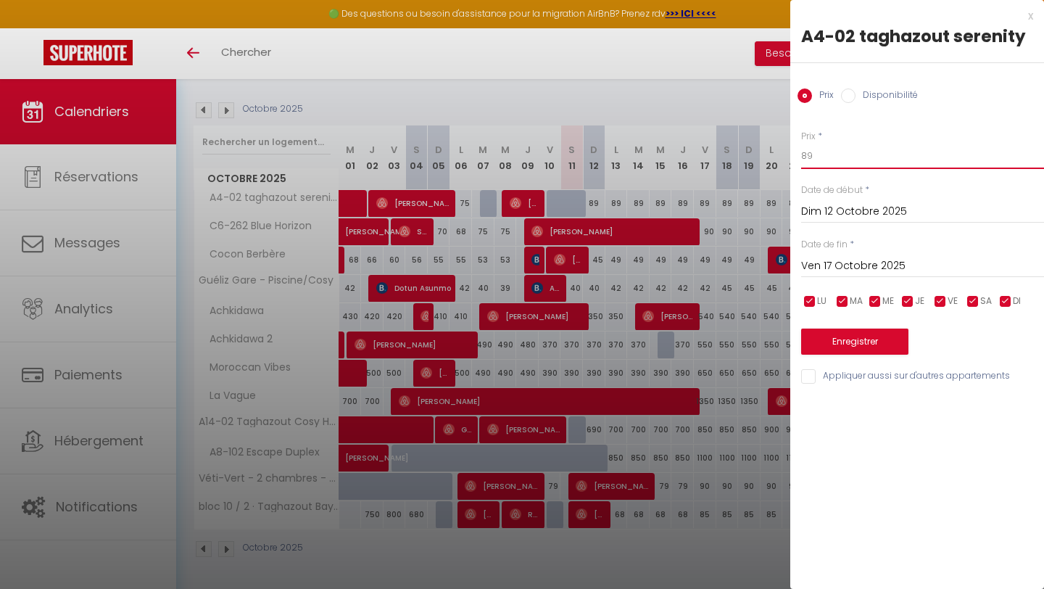
click at [841, 157] on input "89" at bounding box center [922, 156] width 243 height 26
type input "8"
type input "75"
click at [862, 328] on button "Enregistrer" at bounding box center [854, 341] width 107 height 26
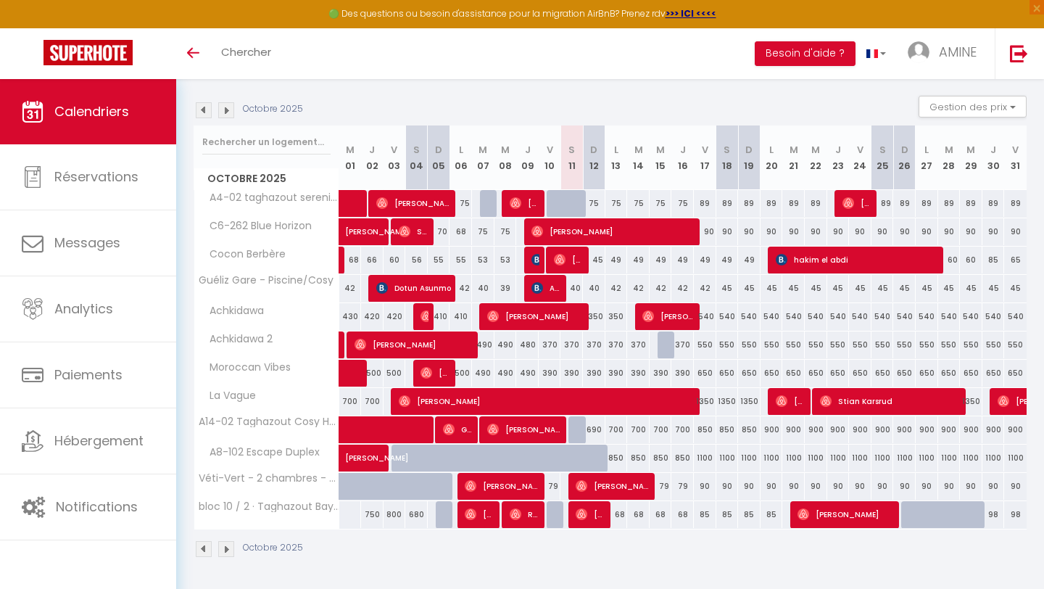
click at [716, 232] on div "90" at bounding box center [727, 231] width 22 height 27
type input "90"
type input "Sam 18 Octobre 2025"
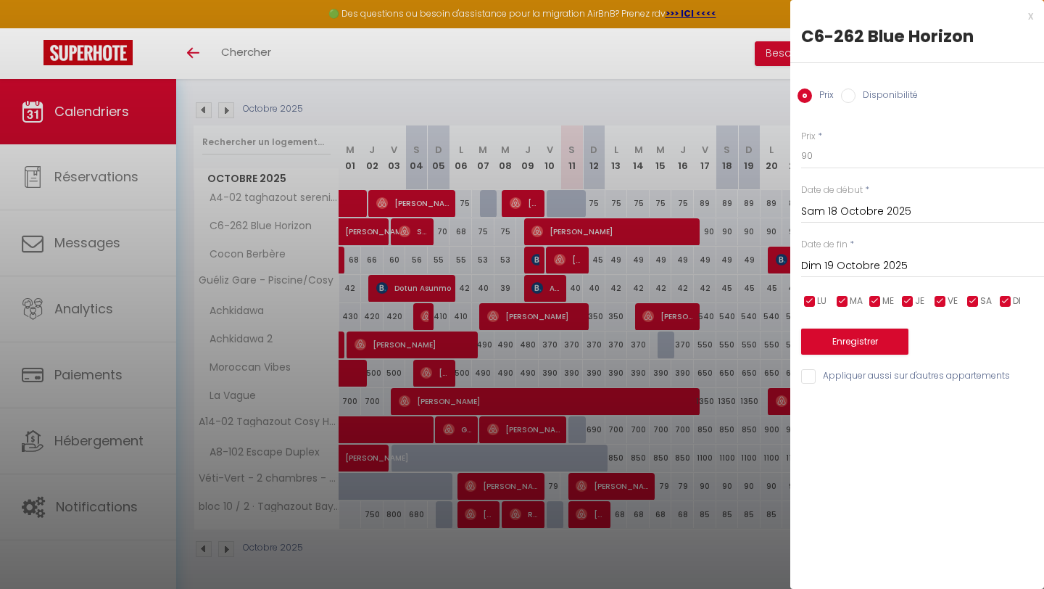
click at [884, 269] on input "Dim 19 Octobre 2025" at bounding box center [922, 266] width 243 height 19
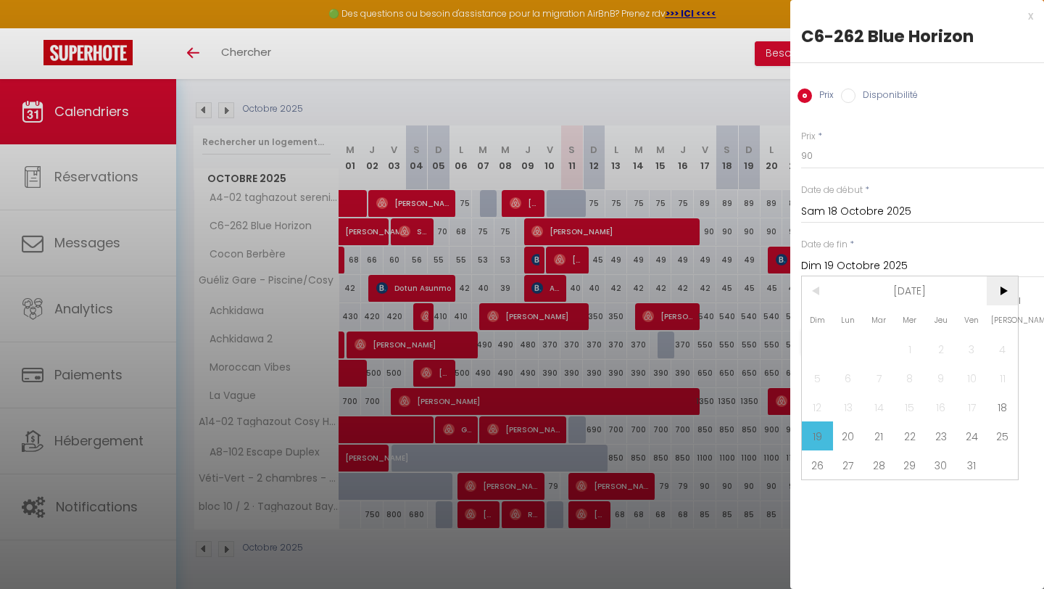
click at [1013, 289] on span ">" at bounding box center [1002, 290] width 31 height 29
click at [995, 347] on span "1" at bounding box center [1002, 348] width 31 height 29
type input "[DATE]"
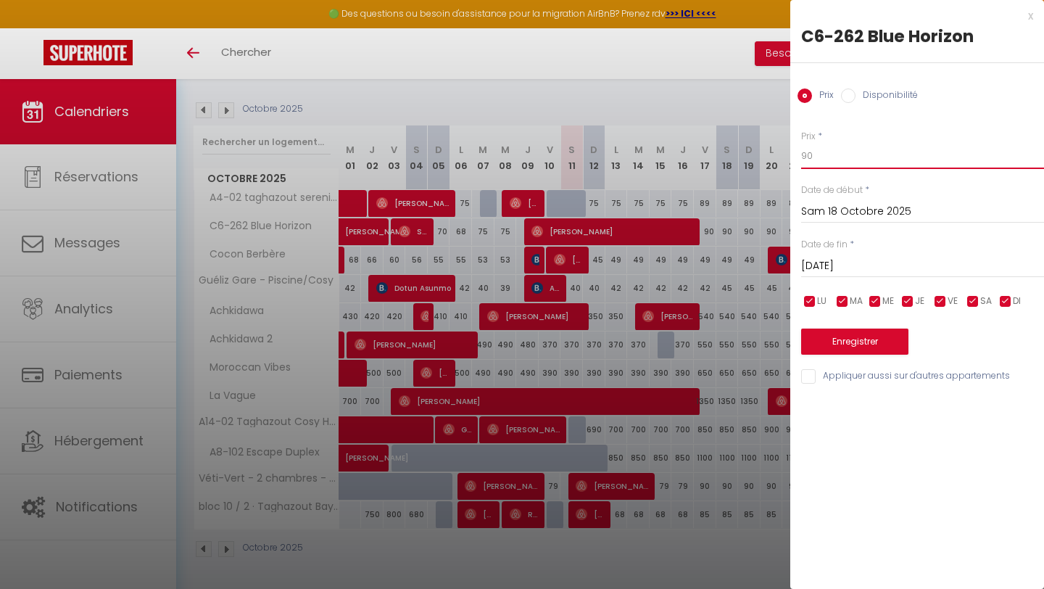
click at [834, 154] on input "90" at bounding box center [922, 156] width 243 height 26
type input "9"
type input "89"
click at [877, 346] on button "Enregistrer" at bounding box center [854, 341] width 107 height 26
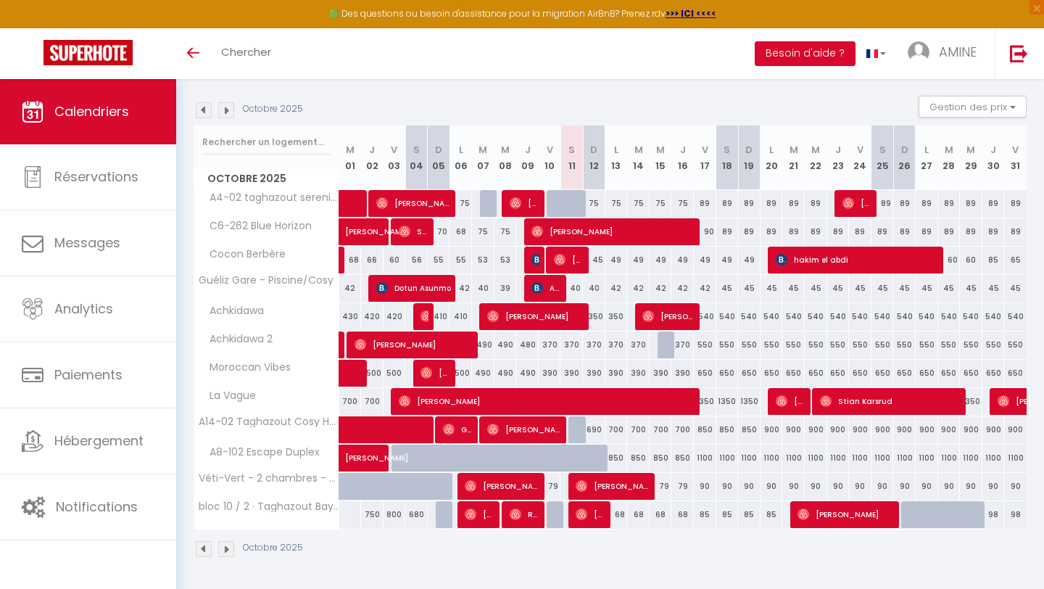
click at [705, 403] on div "1350" at bounding box center [705, 401] width 22 height 27
type input "1350"
type input "Ven 17 Octobre 2025"
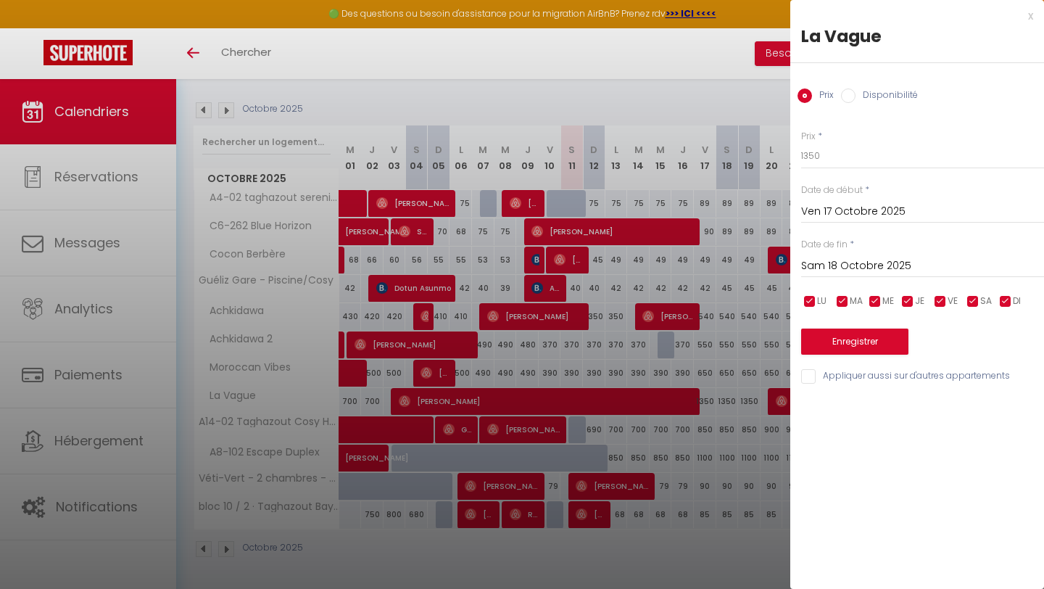
click at [852, 270] on input "Sam 18 Octobre 2025" at bounding box center [922, 266] width 243 height 19
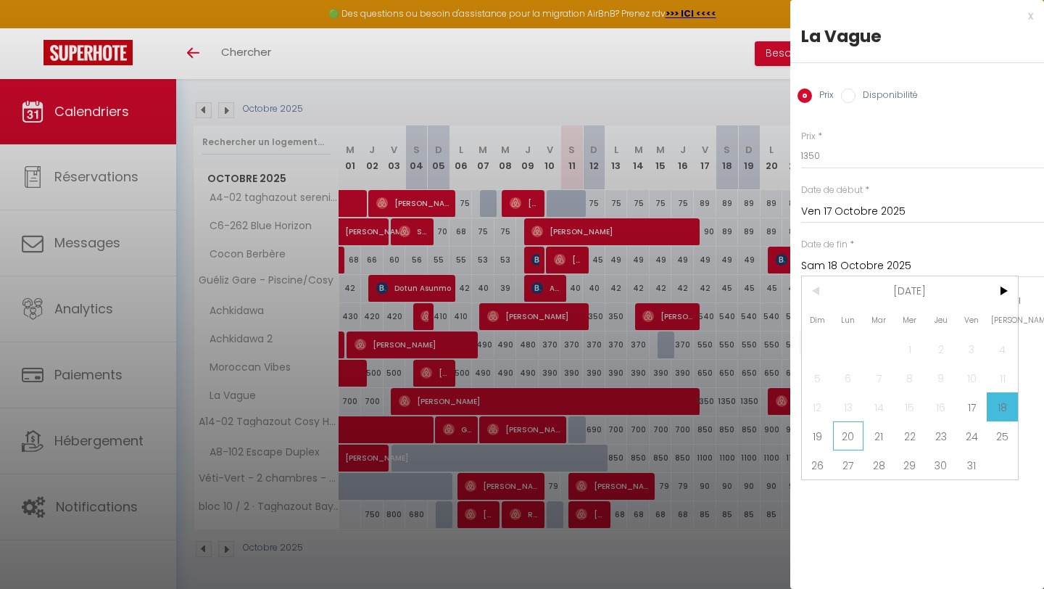
click at [857, 437] on span "20" at bounding box center [848, 435] width 31 height 29
type input "Lun 20 Octobre 2025"
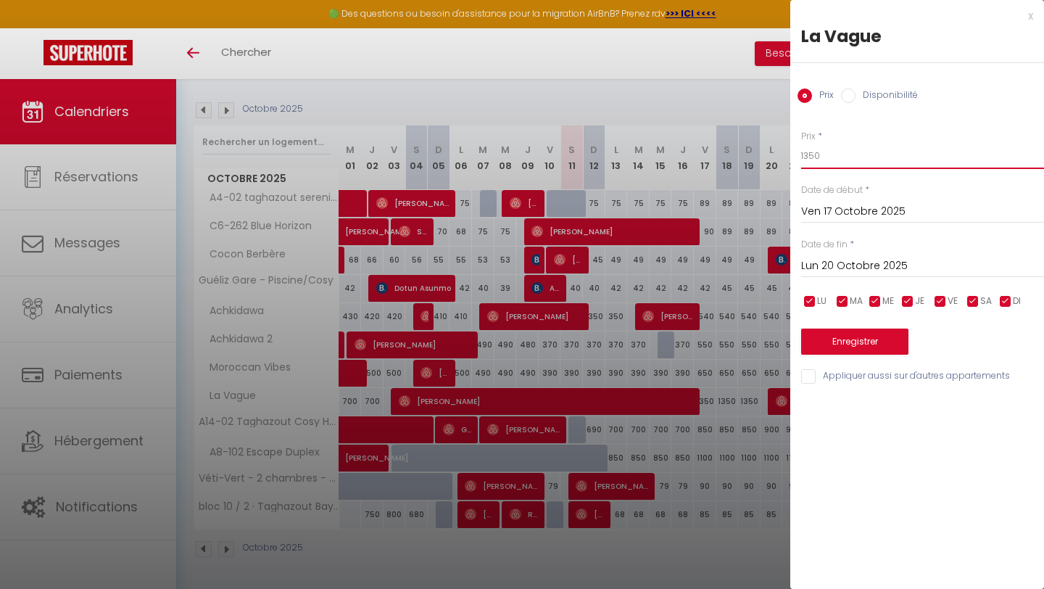
click at [858, 157] on input "1350" at bounding box center [922, 156] width 243 height 26
type input "1"
type input "9"
type input "850"
click at [858, 335] on button "Enregistrer" at bounding box center [854, 341] width 107 height 26
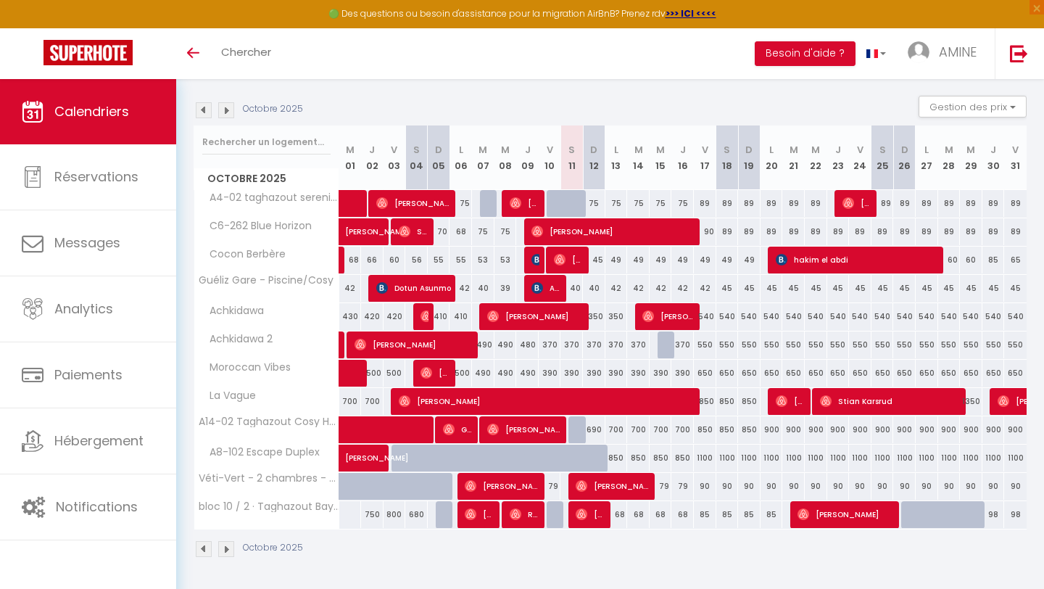
click at [590, 433] on div "690" at bounding box center [594, 429] width 22 height 27
type input "690"
type input "Dim 12 Octobre 2025"
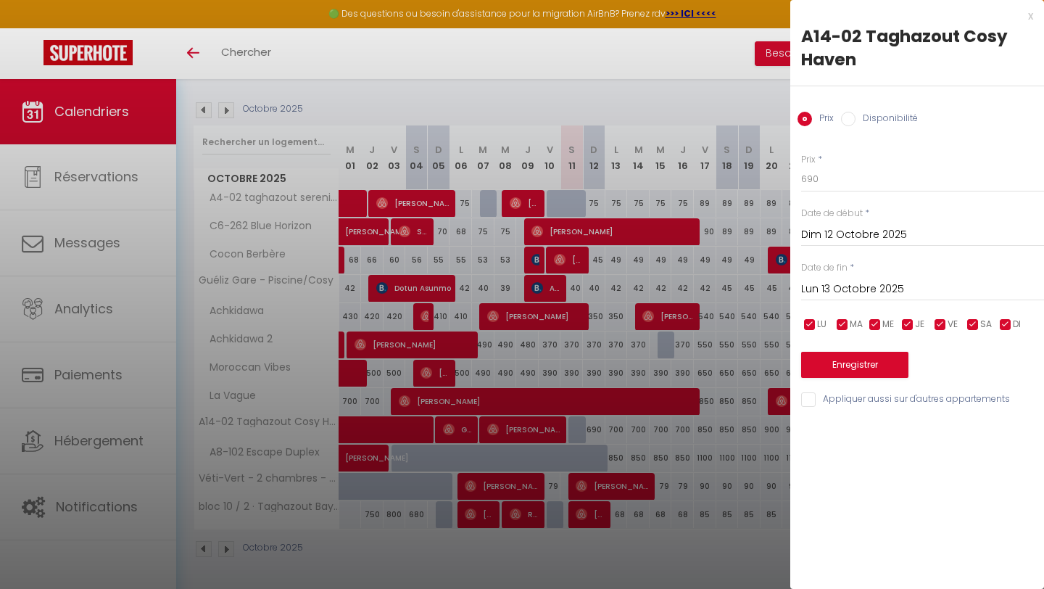
click at [847, 287] on input "Lun 13 Octobre 2025" at bounding box center [922, 289] width 243 height 19
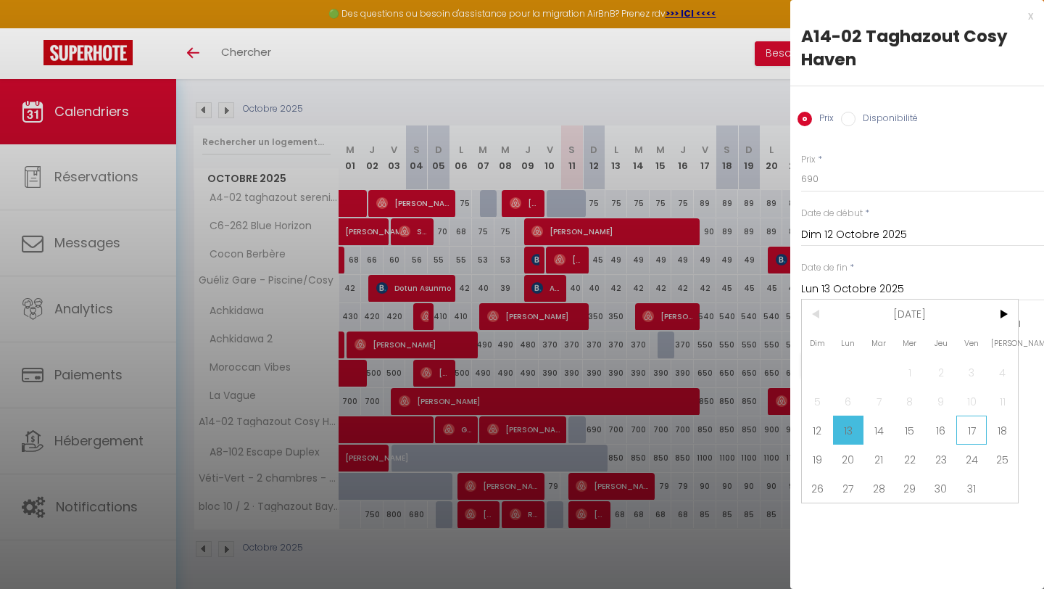
click at [969, 428] on span "17" at bounding box center [971, 429] width 31 height 29
type input "Ven 17 Octobre 2025"
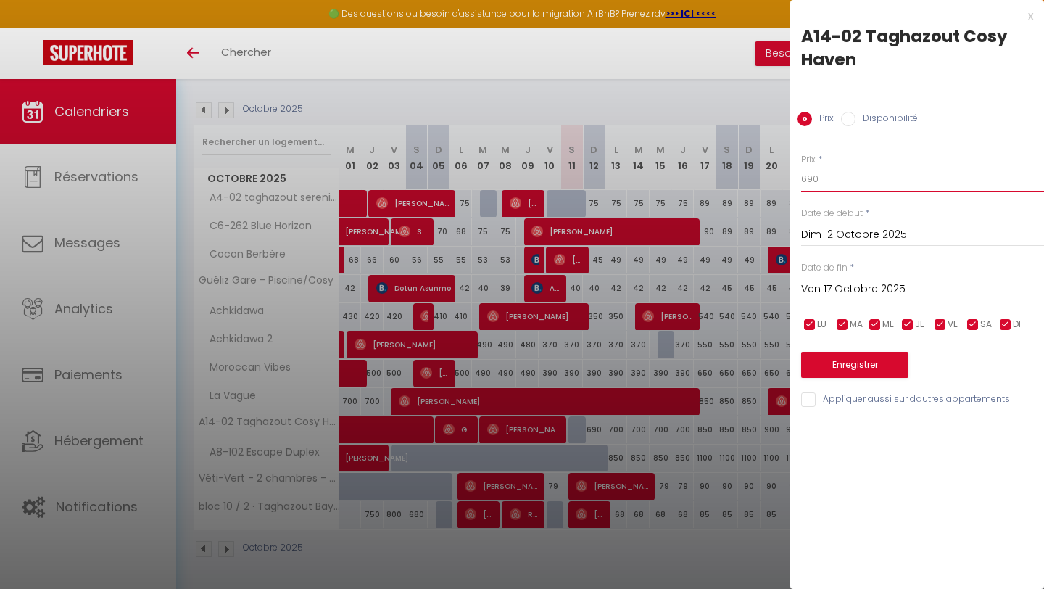
click at [826, 176] on input "690" at bounding box center [922, 179] width 243 height 26
type input "6"
type input "750"
click at [850, 360] on button "Enregistrer" at bounding box center [854, 365] width 107 height 26
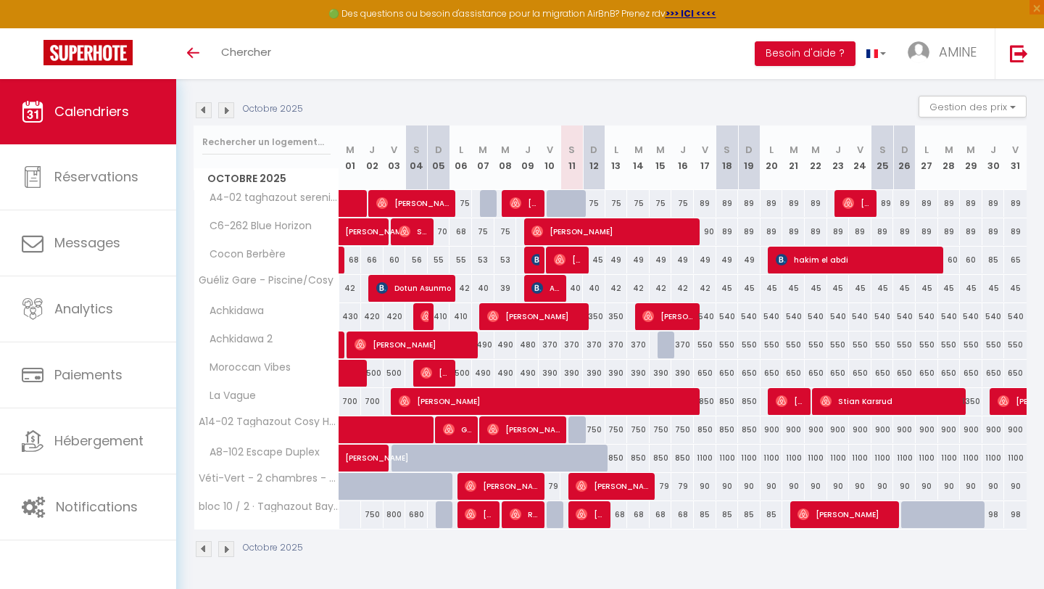
click at [620, 462] on div "850" at bounding box center [616, 457] width 22 height 27
type input "850"
type input "Lun 13 Octobre 2025"
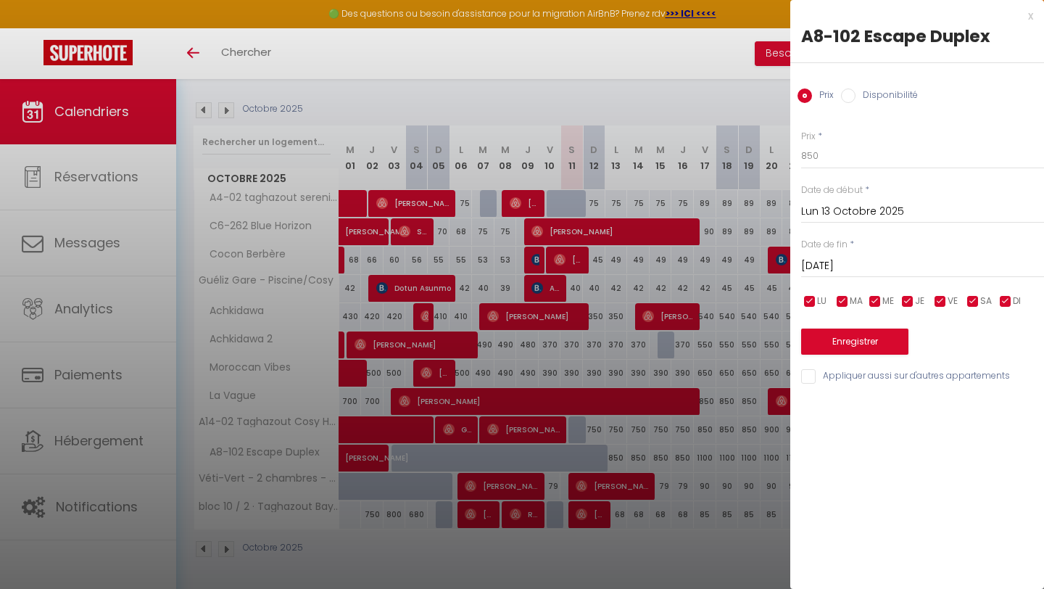
click at [897, 268] on input "[DATE]" at bounding box center [922, 266] width 243 height 19
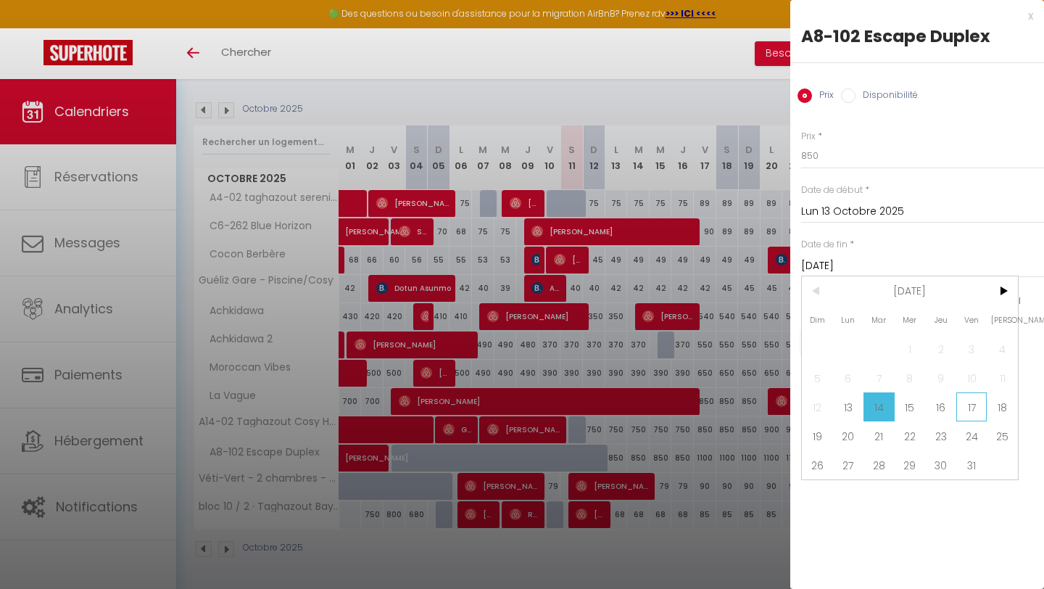
click at [973, 407] on span "17" at bounding box center [971, 406] width 31 height 29
type input "Ven 17 Octobre 2025"
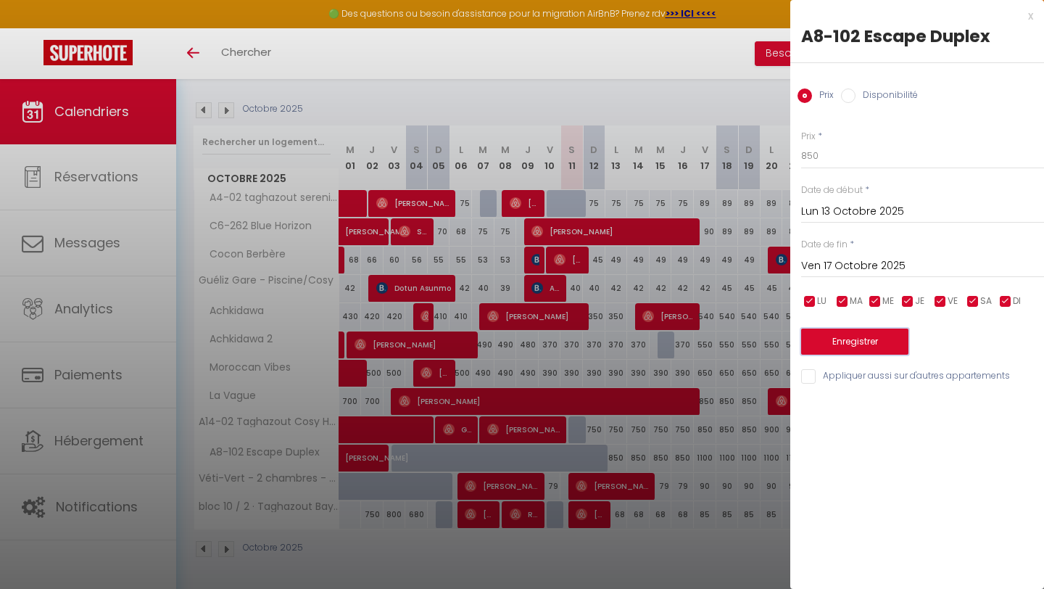
click at [826, 338] on button "Enregistrer" at bounding box center [854, 341] width 107 height 26
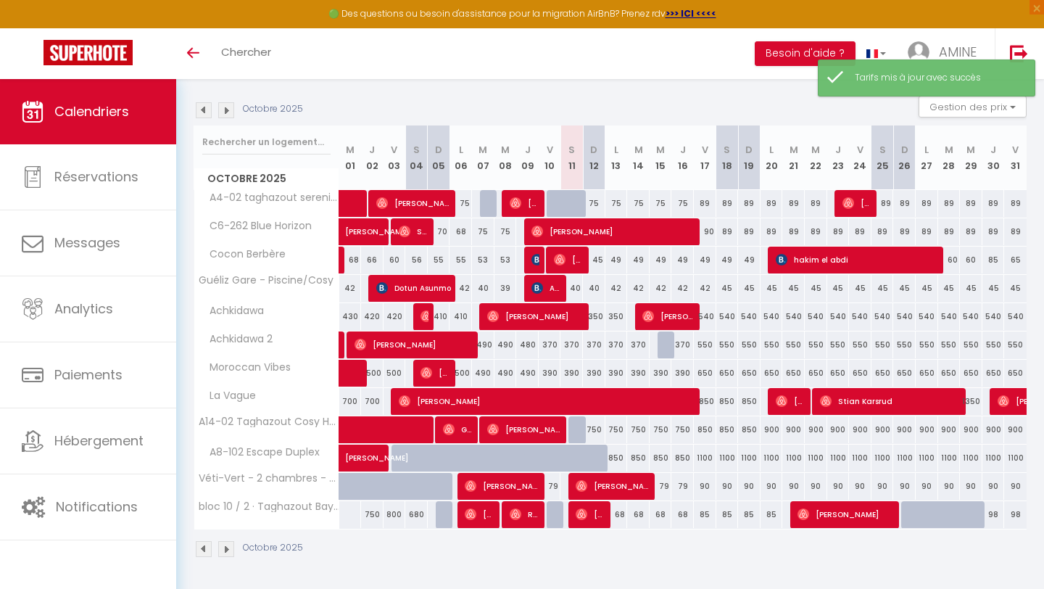
click at [626, 467] on div "850" at bounding box center [637, 457] width 23 height 27
type input "850"
type input "[DATE]"
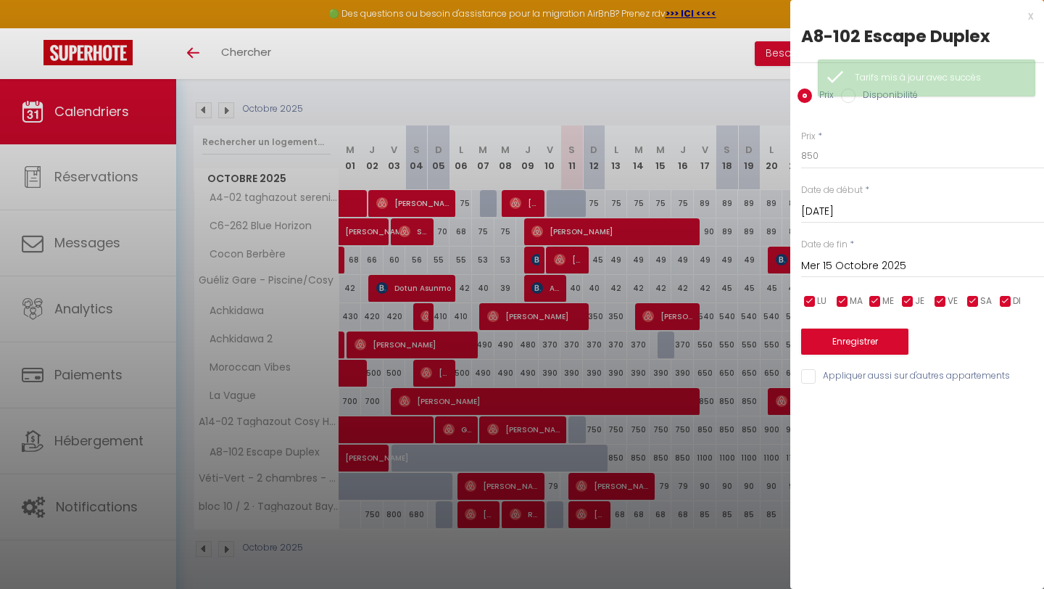
click at [918, 261] on input "Mer 15 Octobre 2025" at bounding box center [922, 266] width 243 height 19
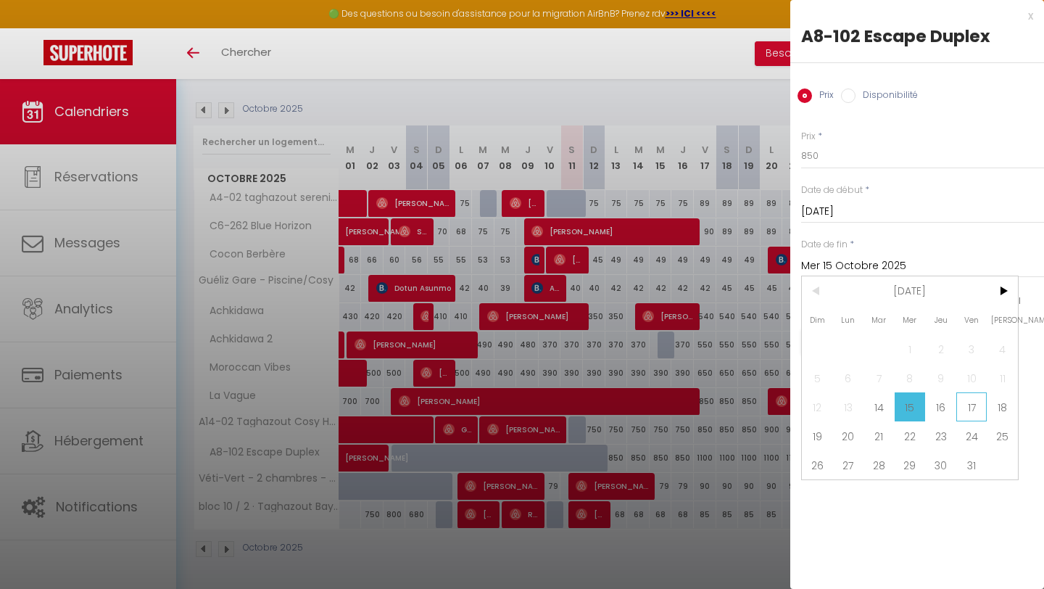
click at [978, 405] on span "17" at bounding box center [971, 406] width 31 height 29
type input "Ven 17 Octobre 2025"
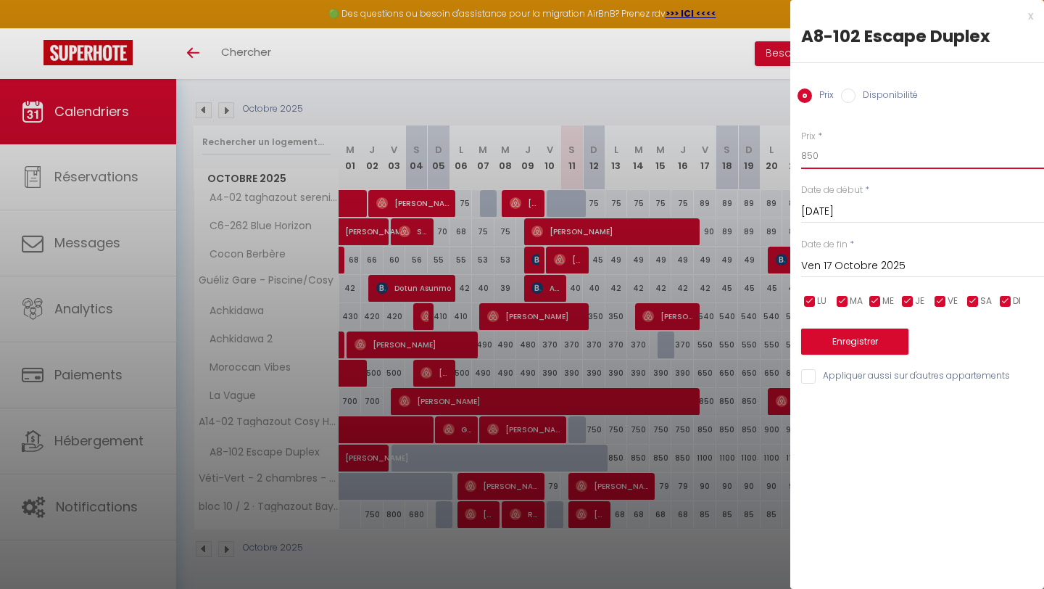
click at [834, 161] on input "850" at bounding box center [922, 156] width 243 height 26
type input "820"
click at [880, 343] on button "Enregistrer" at bounding box center [854, 341] width 107 height 26
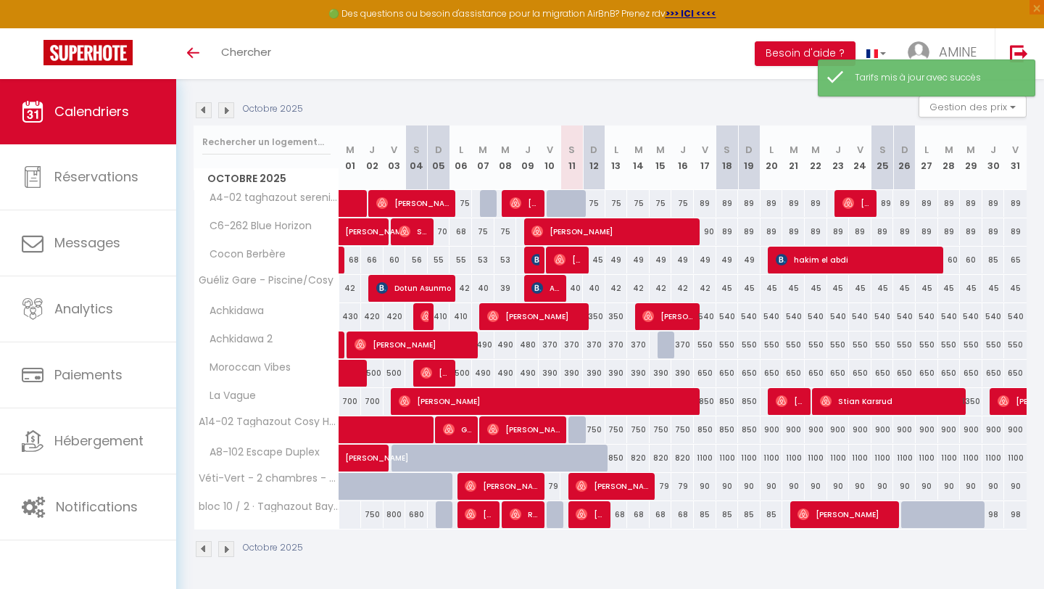
click at [701, 455] on div "1100" at bounding box center [705, 457] width 22 height 27
type input "1100"
type input "Ven 17 Octobre 2025"
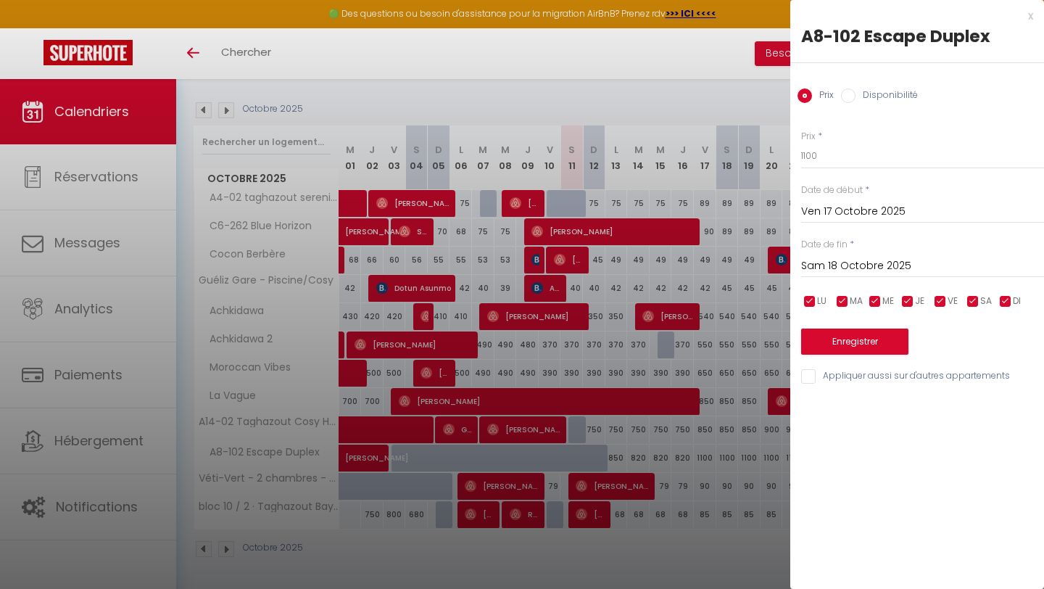
click at [884, 263] on input "Sam 18 Octobre 2025" at bounding box center [922, 266] width 243 height 19
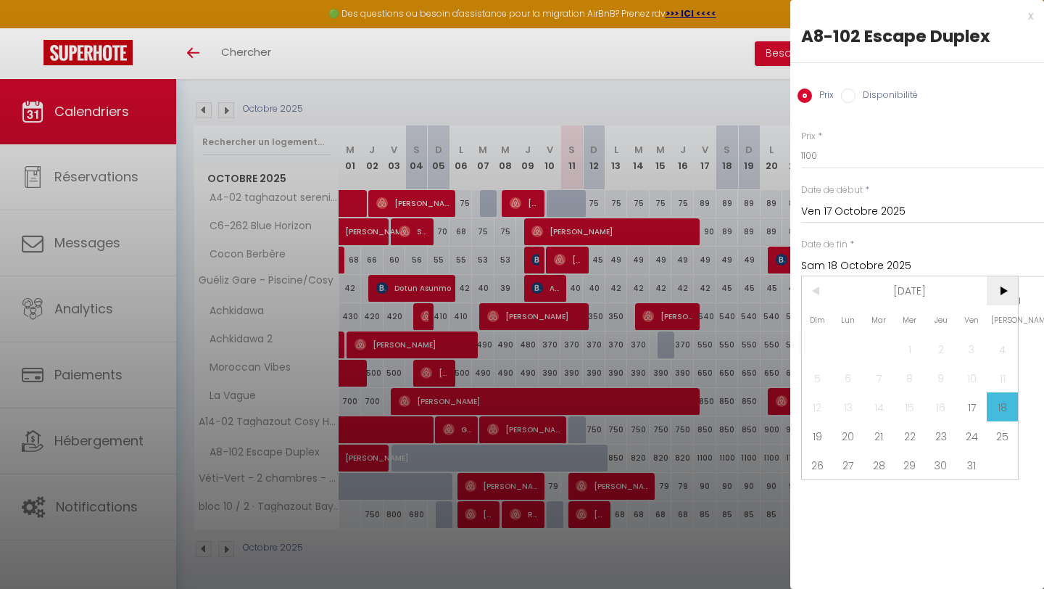
click at [1002, 293] on span ">" at bounding box center [1002, 290] width 31 height 29
click at [1009, 349] on span "1" at bounding box center [1002, 348] width 31 height 29
type input "[DATE]"
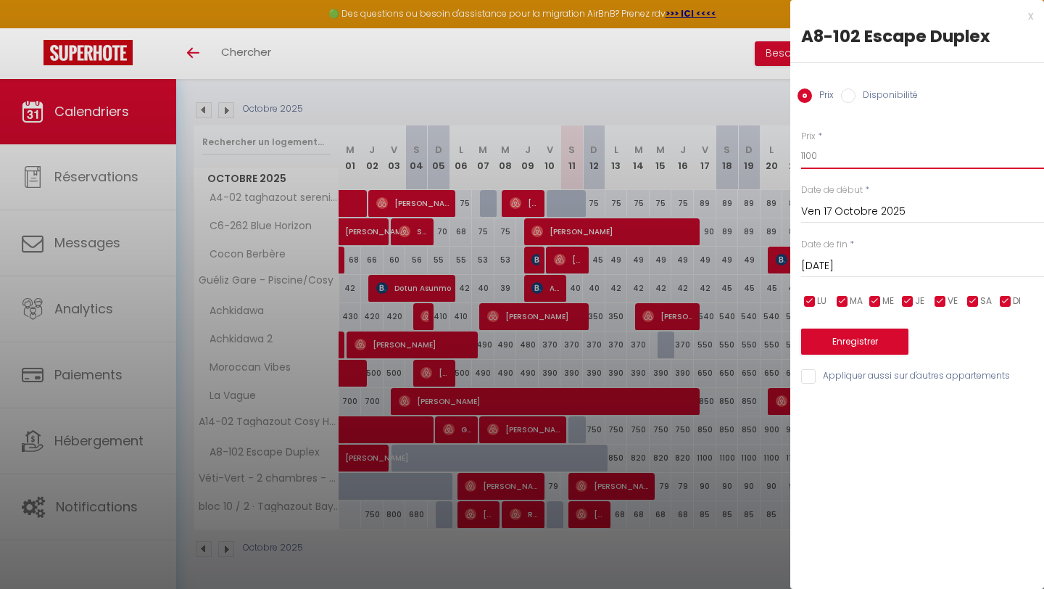
click at [841, 154] on input "1100" at bounding box center [922, 156] width 243 height 26
type input "1"
type input "995"
click at [834, 347] on button "Enregistrer" at bounding box center [854, 341] width 107 height 26
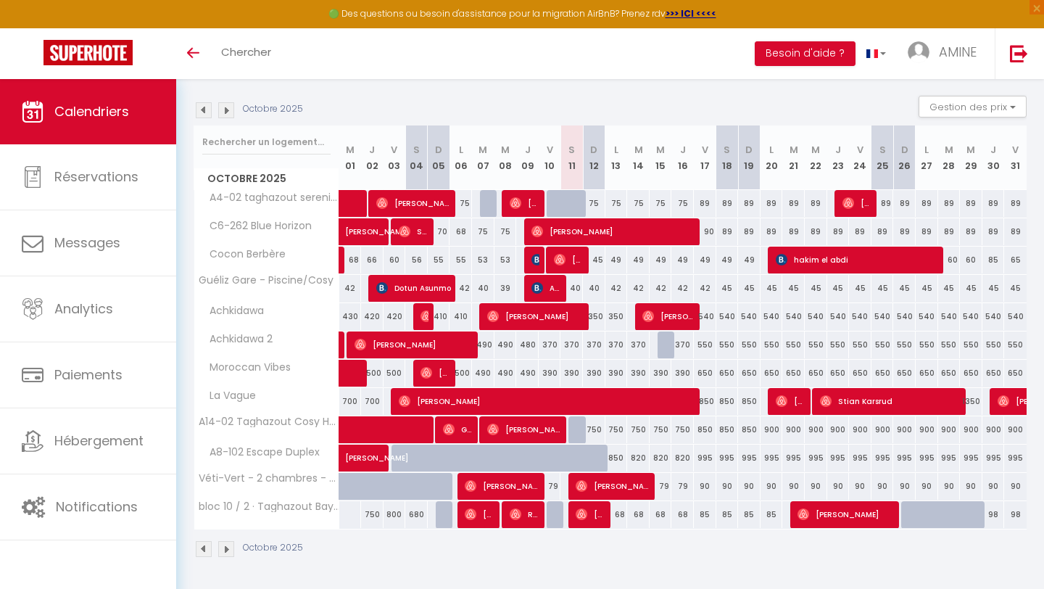
click at [619, 515] on div "68" at bounding box center [616, 514] width 22 height 27
type input "68"
type input "Lun 13 Octobre 2025"
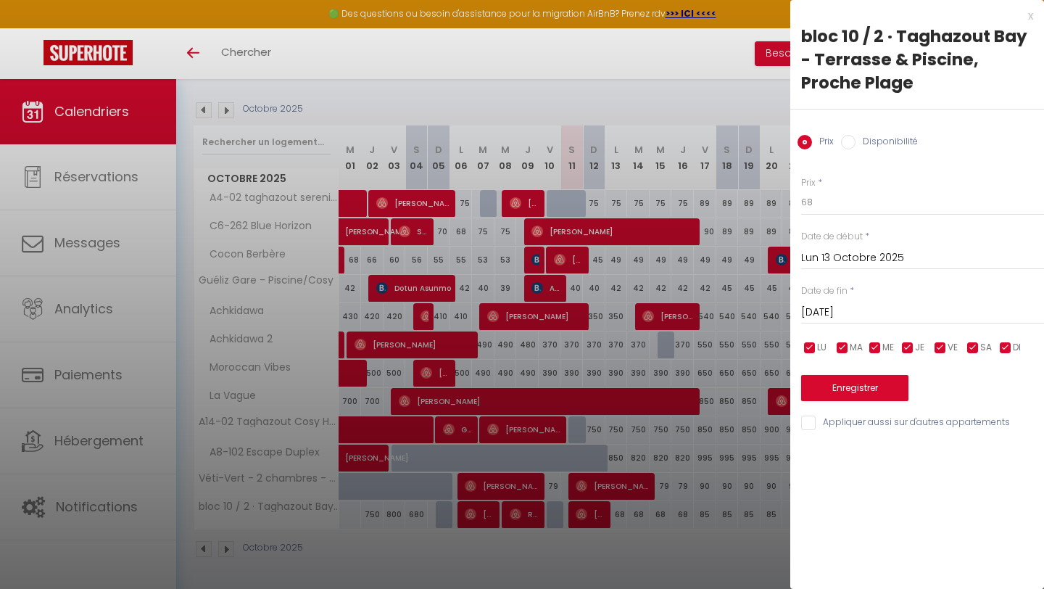
click at [866, 304] on input "[DATE]" at bounding box center [922, 312] width 243 height 19
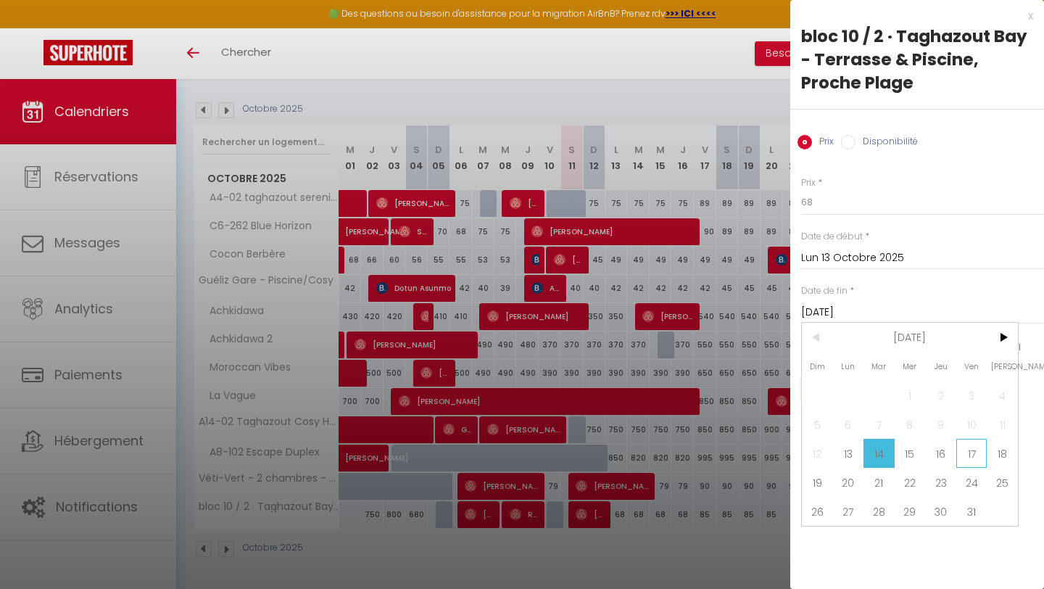
click at [974, 458] on span "17" at bounding box center [971, 453] width 31 height 29
type input "Ven 17 Octobre 2025"
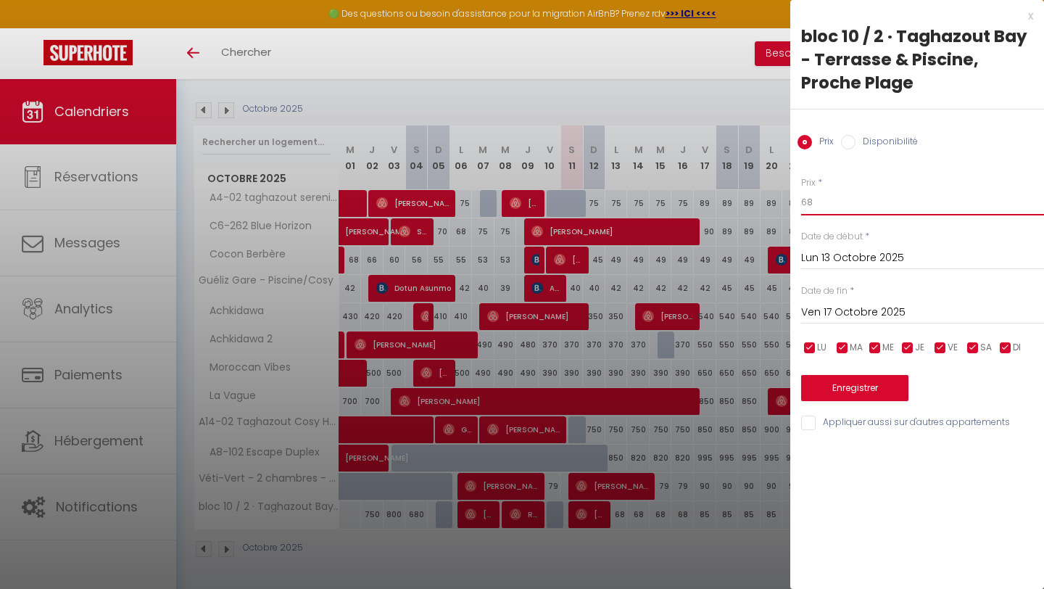
click at [816, 202] on input "68" at bounding box center [922, 202] width 243 height 26
type input "6"
type input "75"
click at [829, 397] on button "Enregistrer" at bounding box center [854, 388] width 107 height 26
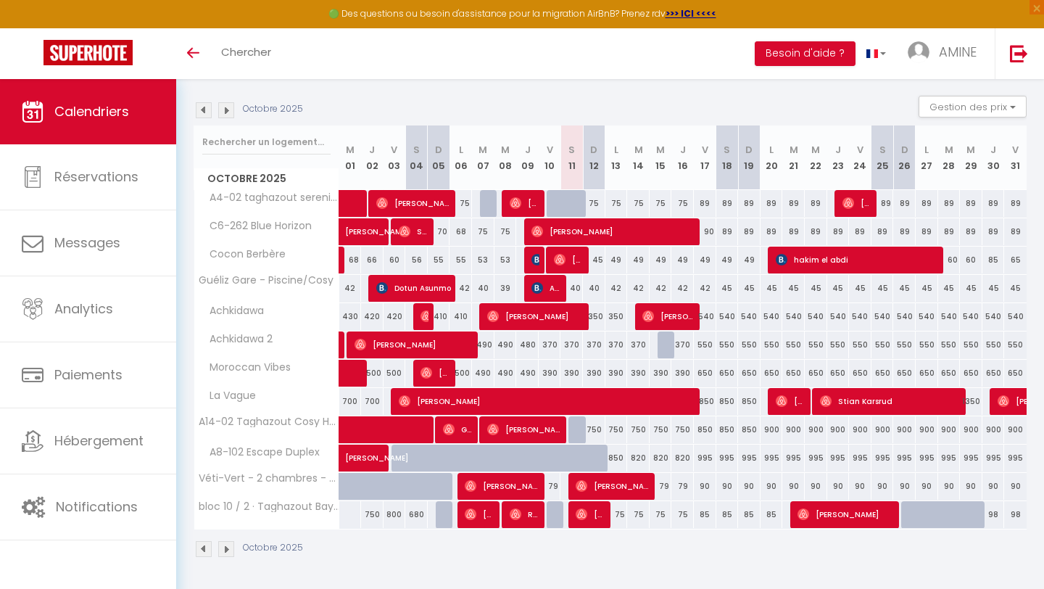
click at [706, 511] on div "85" at bounding box center [705, 514] width 22 height 27
type input "85"
type input "Ven 17 Octobre 2025"
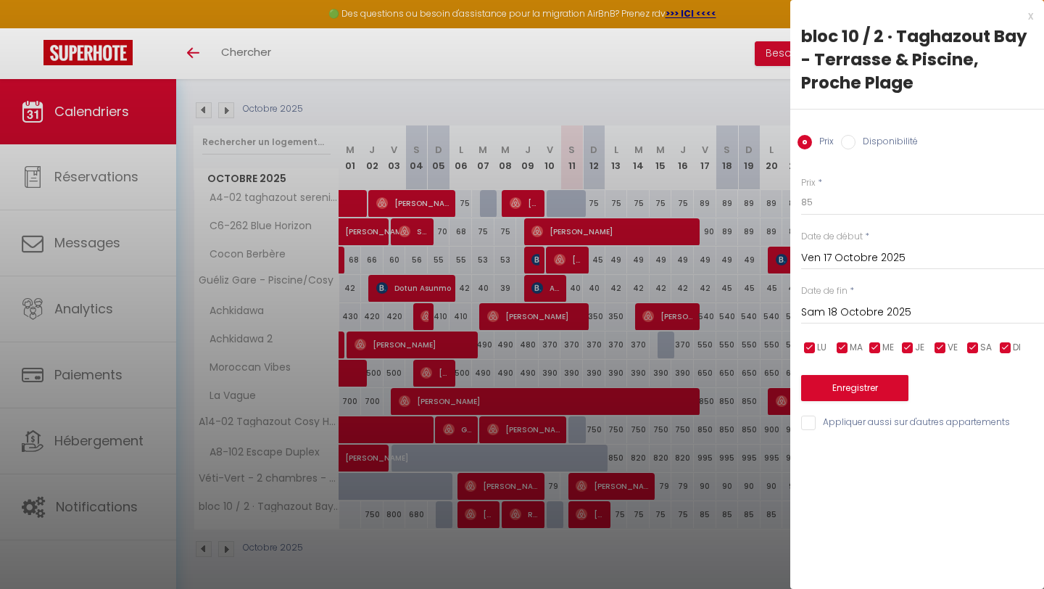
click at [839, 323] on div "[DATE] < [DATE] > Dim Lun Mar Mer Jeu Ven Sam 1 2 3 4 5 6 7 8 9 10 11 12 13 14 …" at bounding box center [922, 311] width 243 height 26
click at [850, 309] on input "Sam 18 Octobre 2025" at bounding box center [922, 312] width 243 height 19
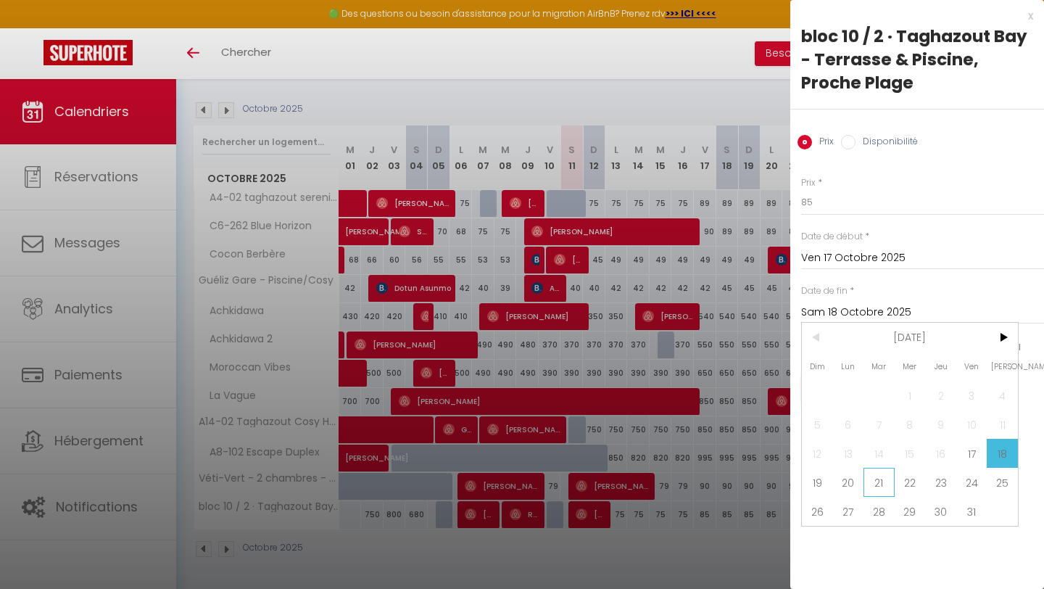
click at [878, 484] on span "21" at bounding box center [878, 482] width 31 height 29
type input "[DATE]"
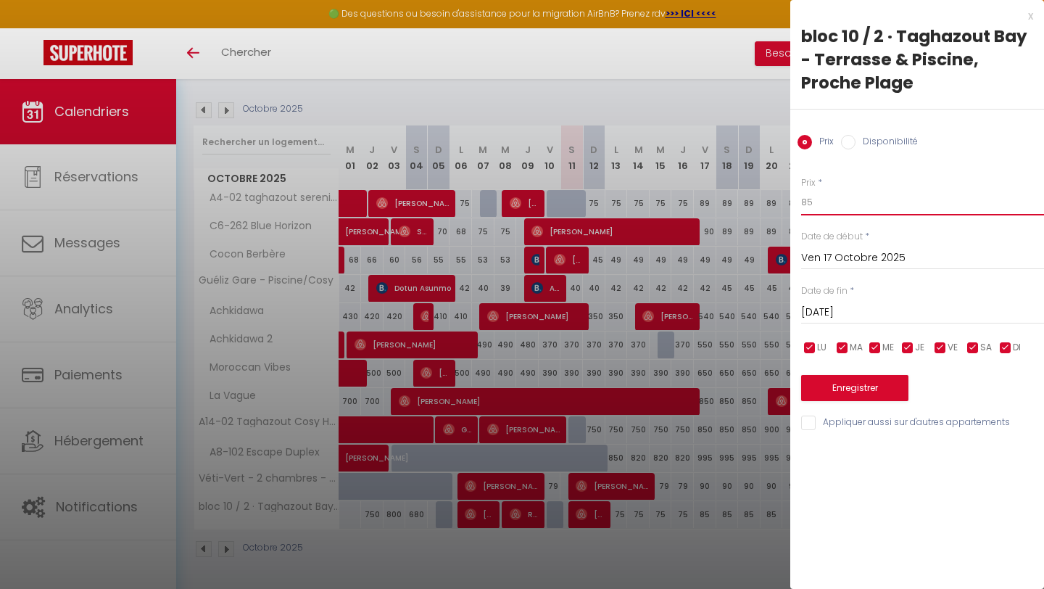
click at [824, 198] on input "85" at bounding box center [922, 202] width 243 height 26
type input "8"
type input "92"
click at [871, 392] on button "Enregistrer" at bounding box center [854, 388] width 107 height 26
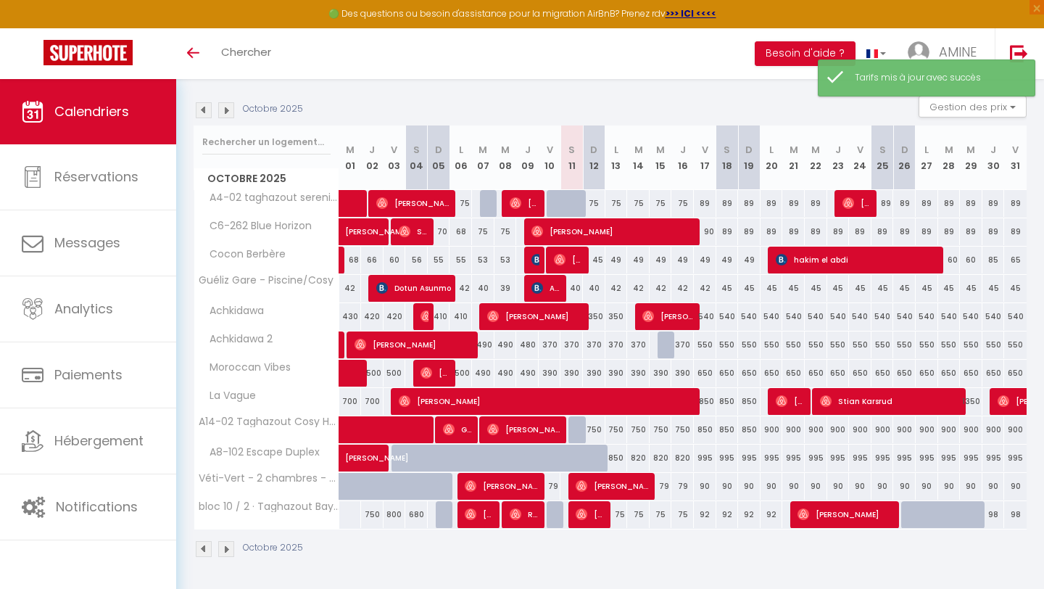
click at [575, 365] on div "390" at bounding box center [571, 373] width 22 height 27
type input "390"
type input "Sam 11 Octobre 2025"
type input "Dim 12 Octobre 2025"
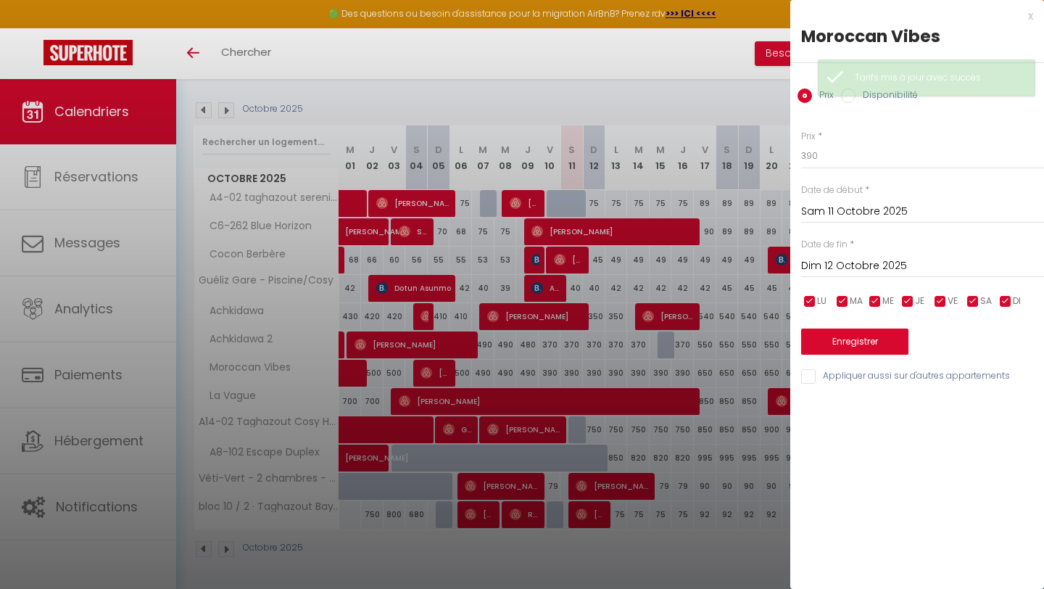
click at [494, 81] on div at bounding box center [522, 294] width 1044 height 589
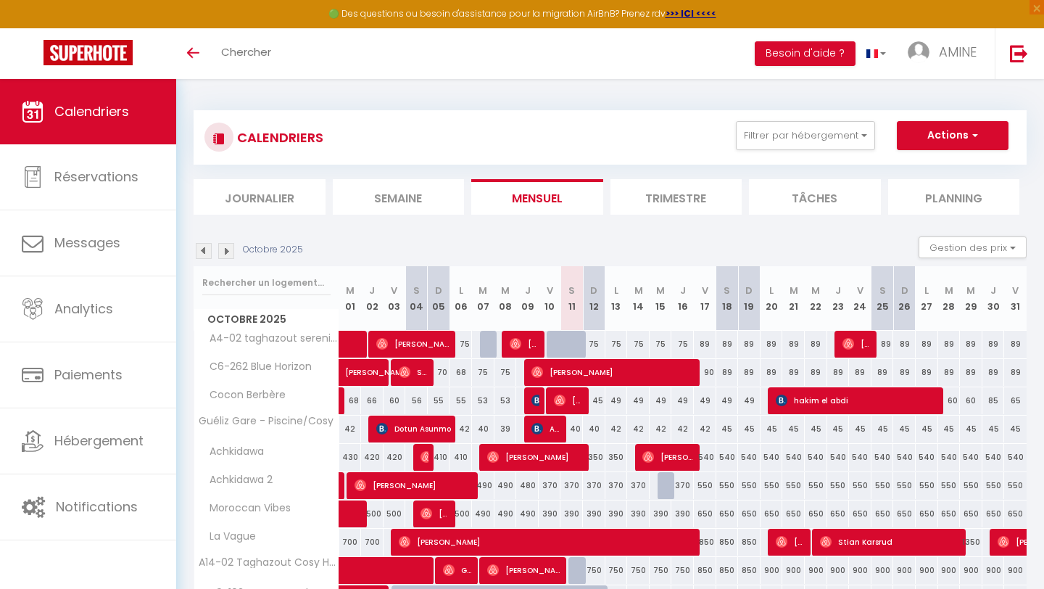
scroll to position [141, 0]
